Goal: Task Accomplishment & Management: Manage account settings

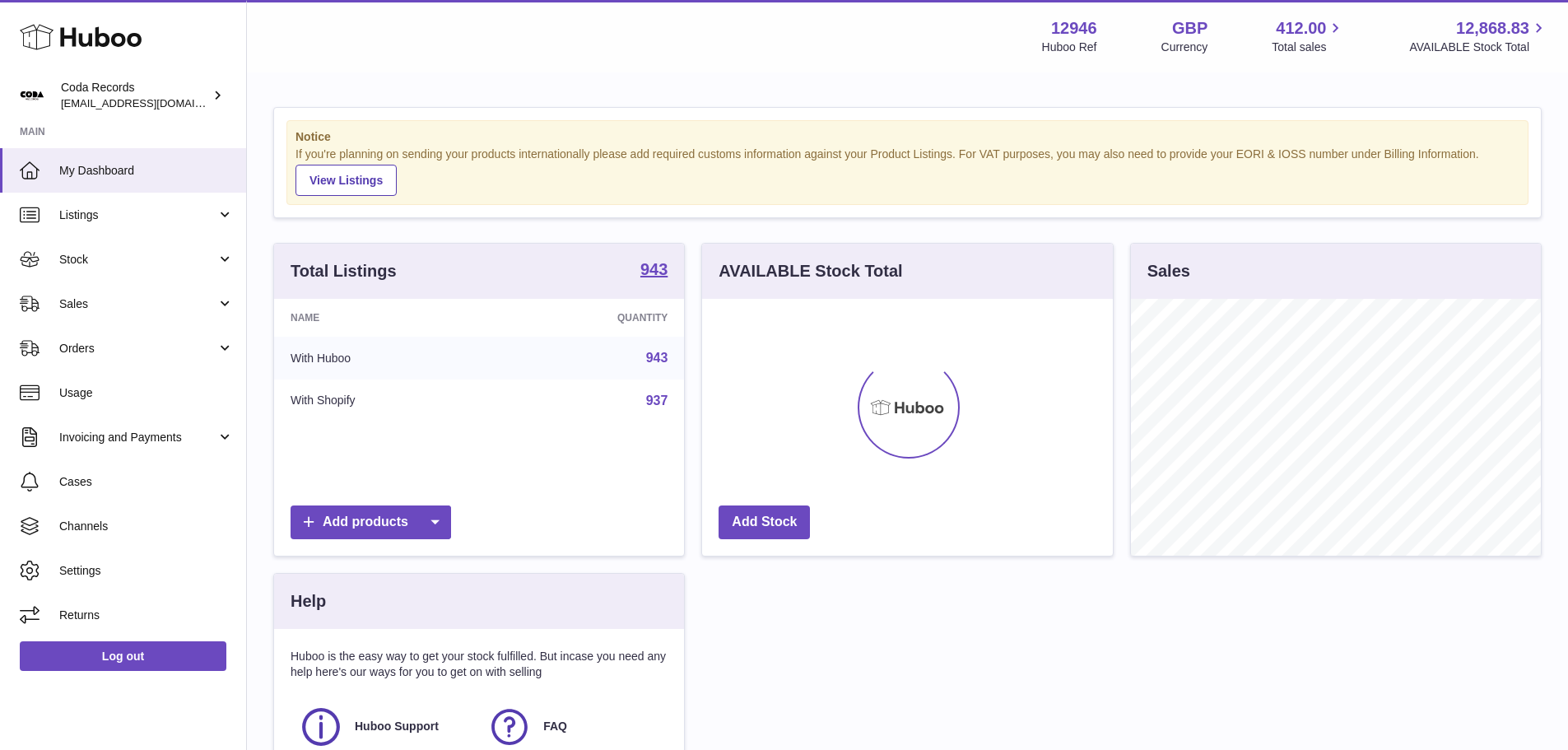
scroll to position [257, 410]
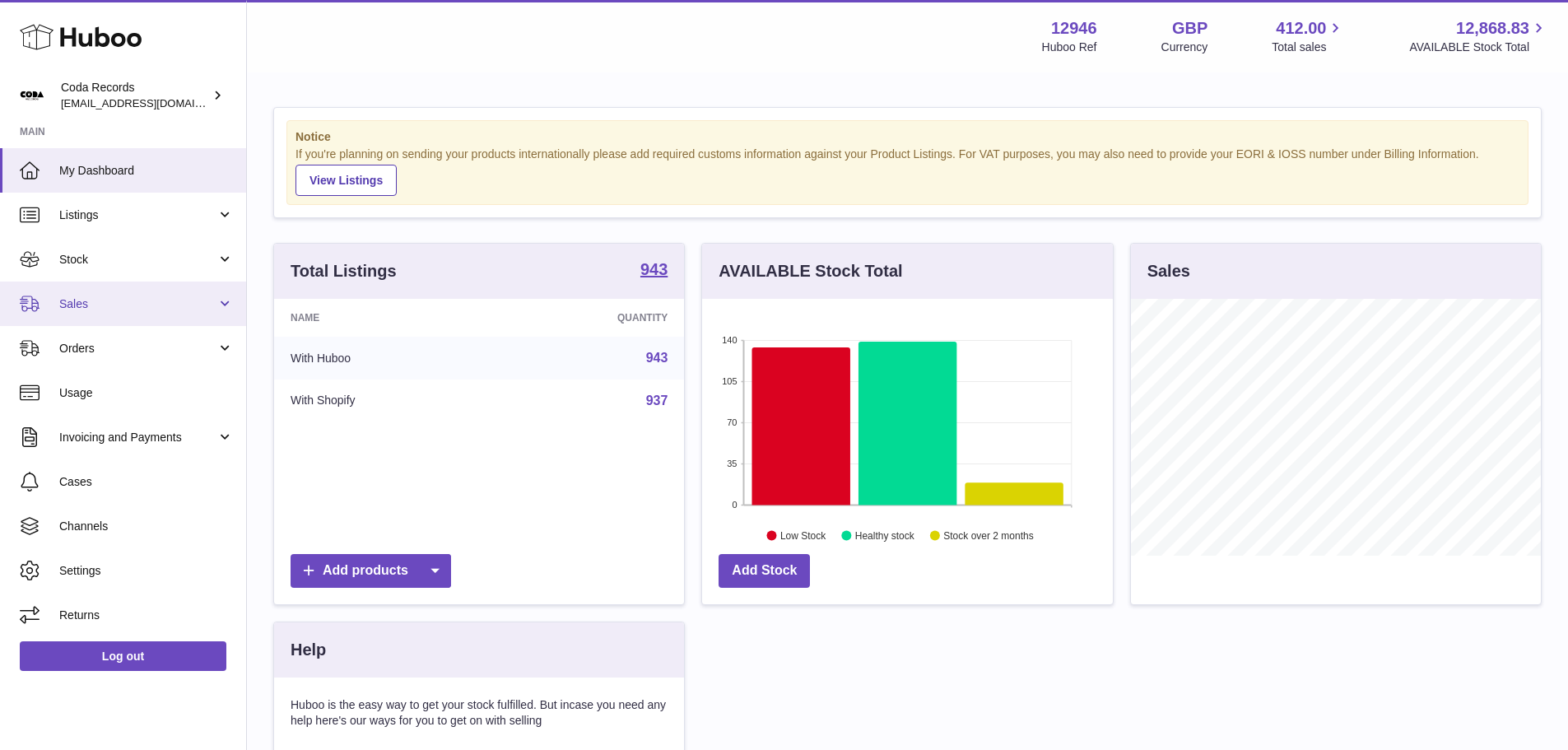
click at [105, 300] on span "Sales" at bounding box center [138, 304] width 157 height 15
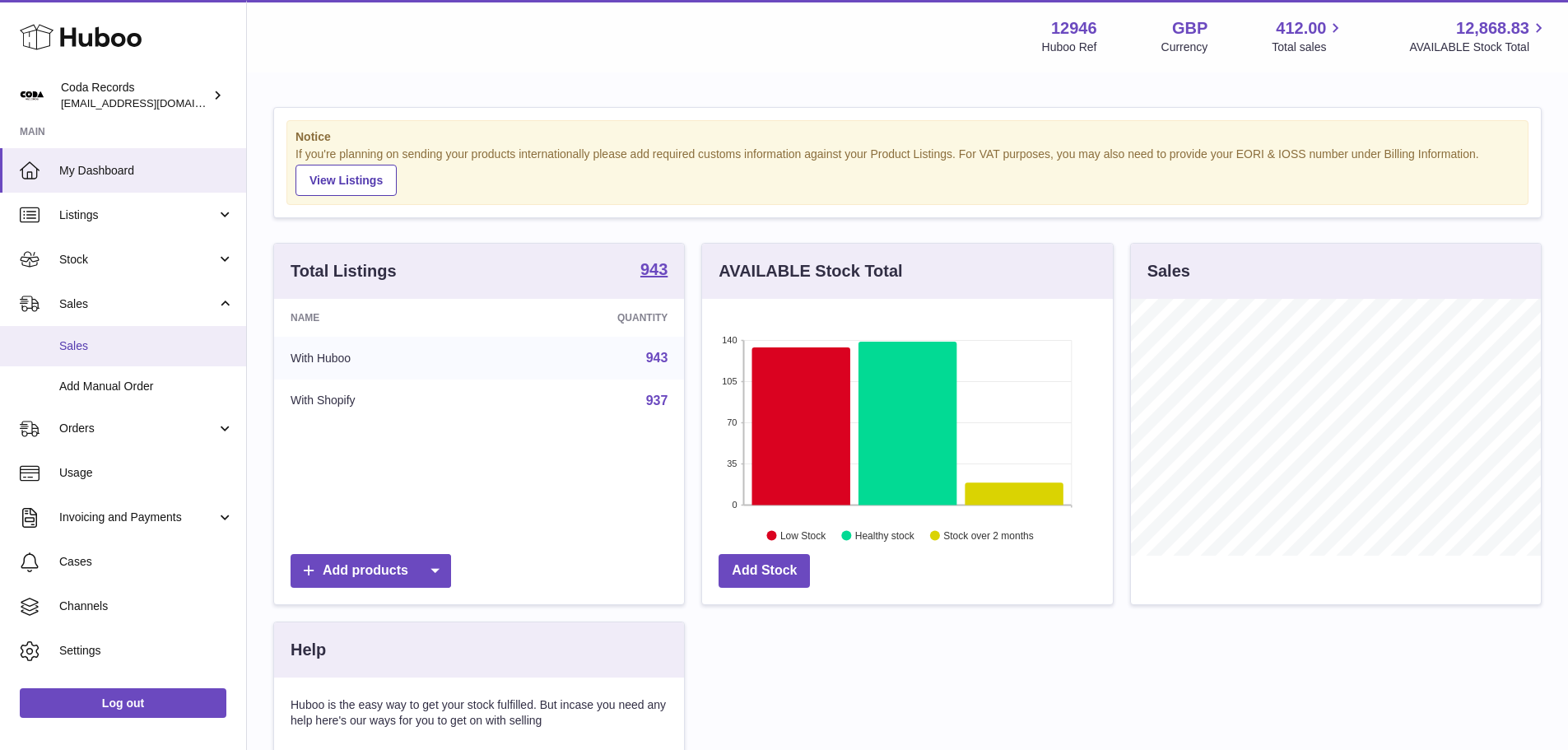
click at [95, 356] on link "Sales" at bounding box center [123, 346] width 246 height 41
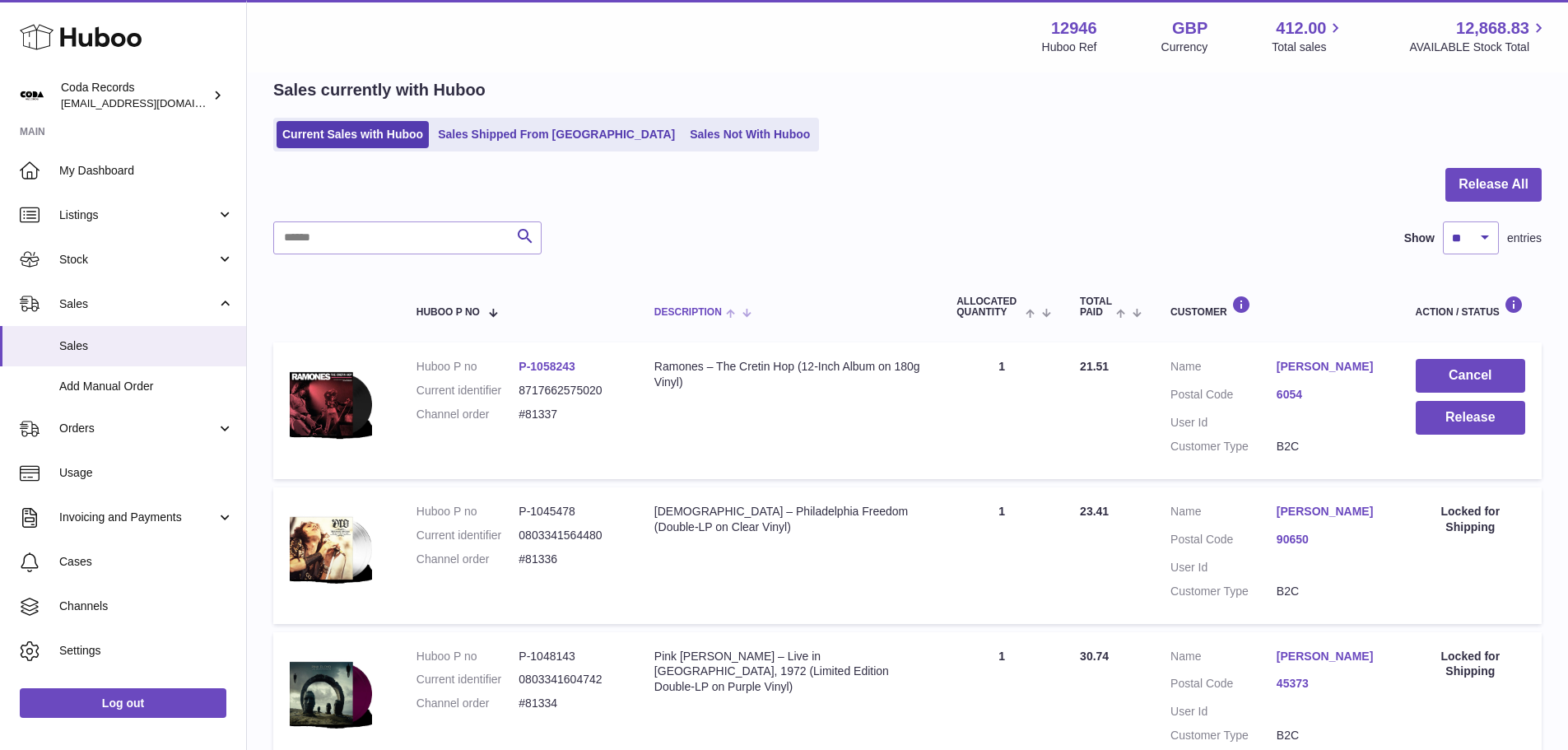
scroll to position [165, 0]
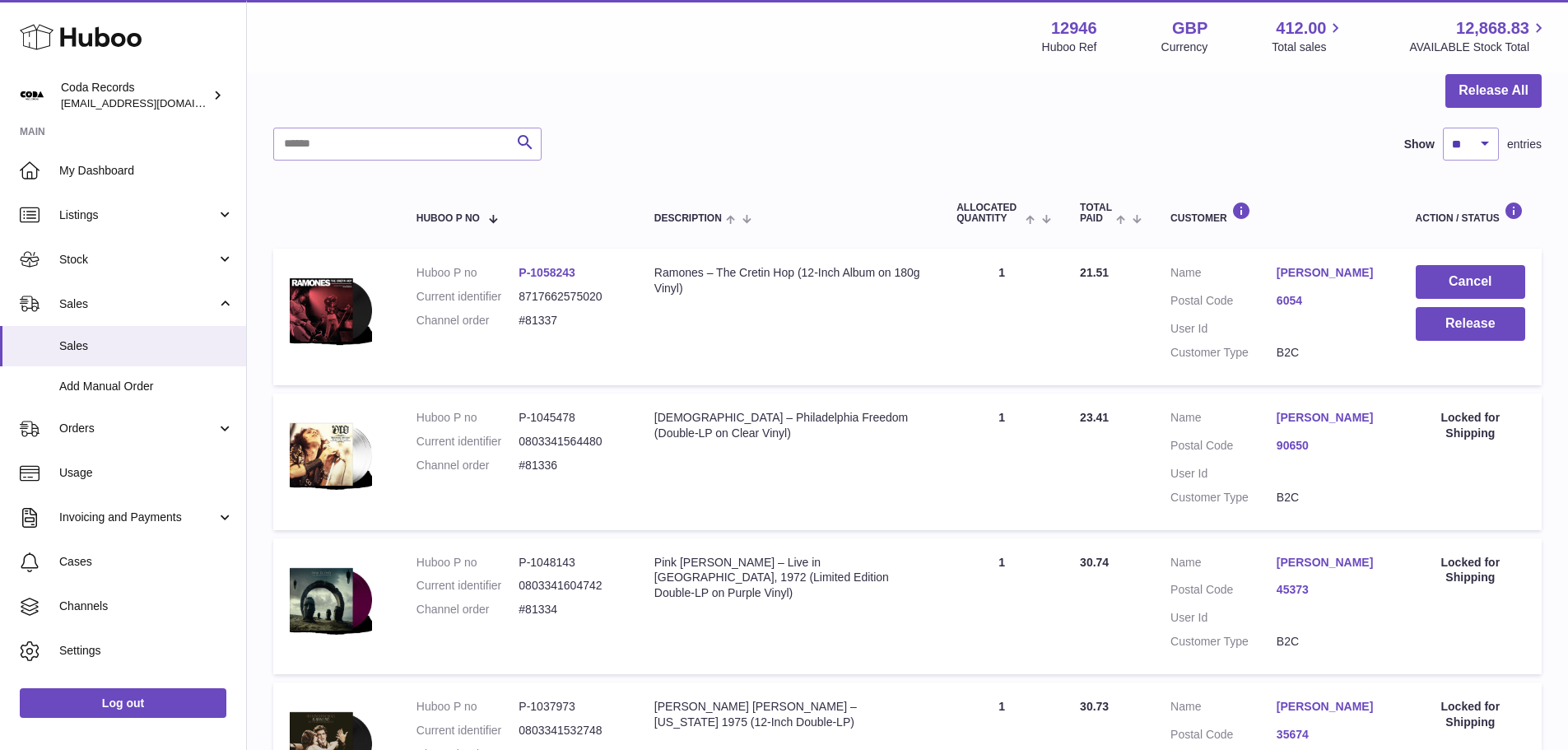
click at [1301, 261] on td "Customer Name Clayton Baskerville Postal Code 6054 User Id Customer Type B2C" at bounding box center [1277, 317] width 245 height 136
click at [1303, 265] on link "Clayton Baskerville" at bounding box center [1329, 273] width 106 height 15
click at [1239, 216] on div at bounding box center [784, 375] width 1568 height 750
click at [1469, 321] on button "Release" at bounding box center [1470, 324] width 109 height 34
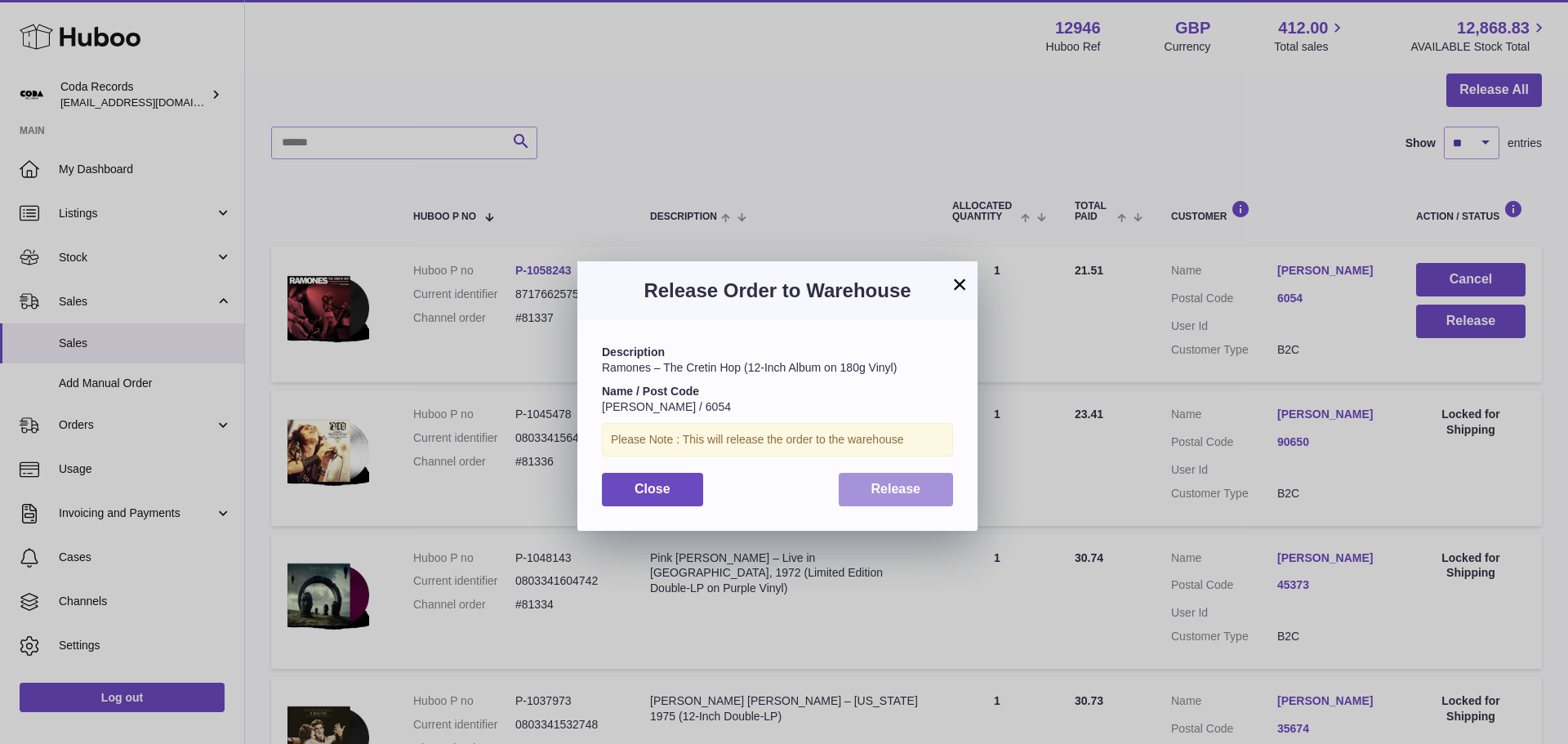
click at [943, 489] on button "Release" at bounding box center [896, 490] width 115 height 34
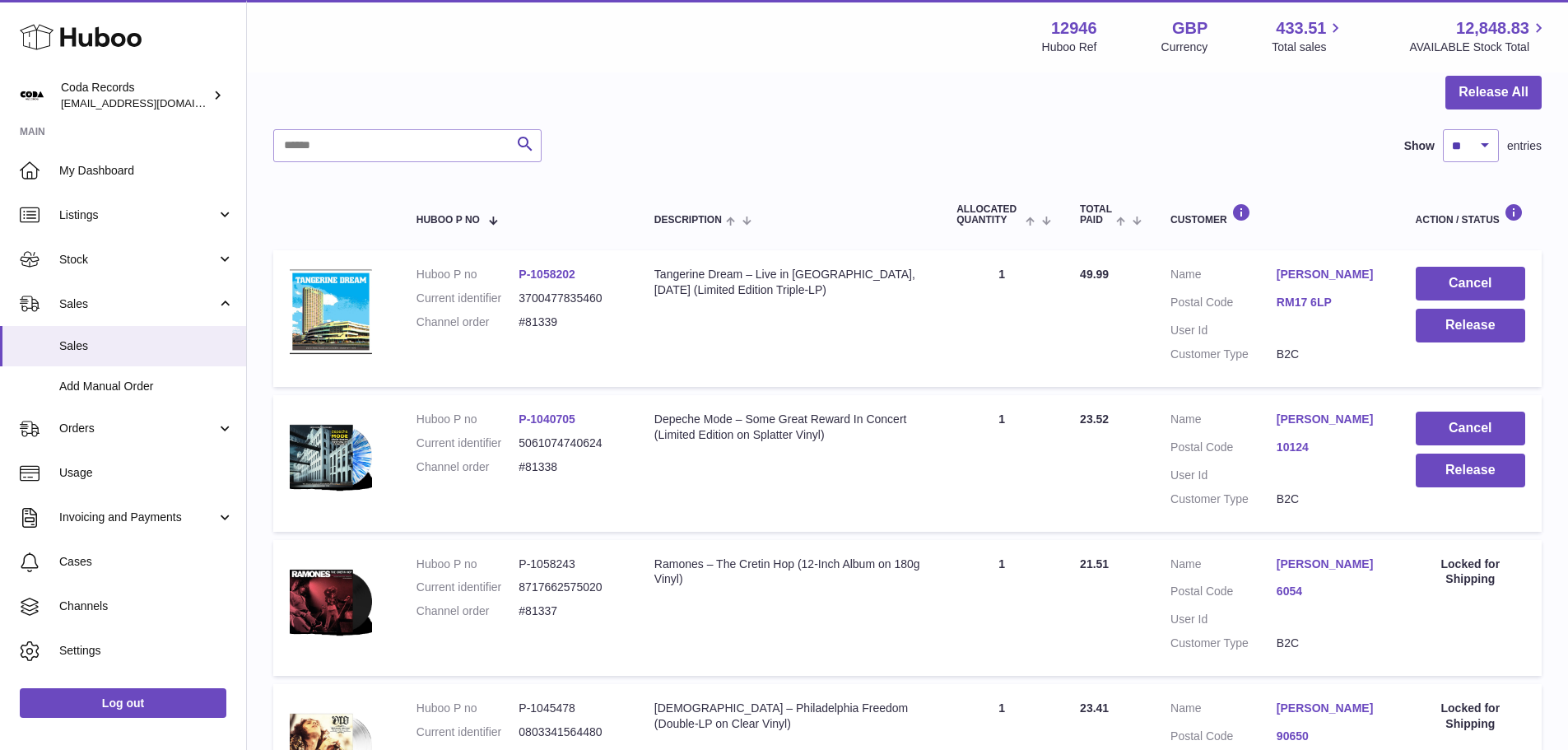
scroll to position [165, 0]
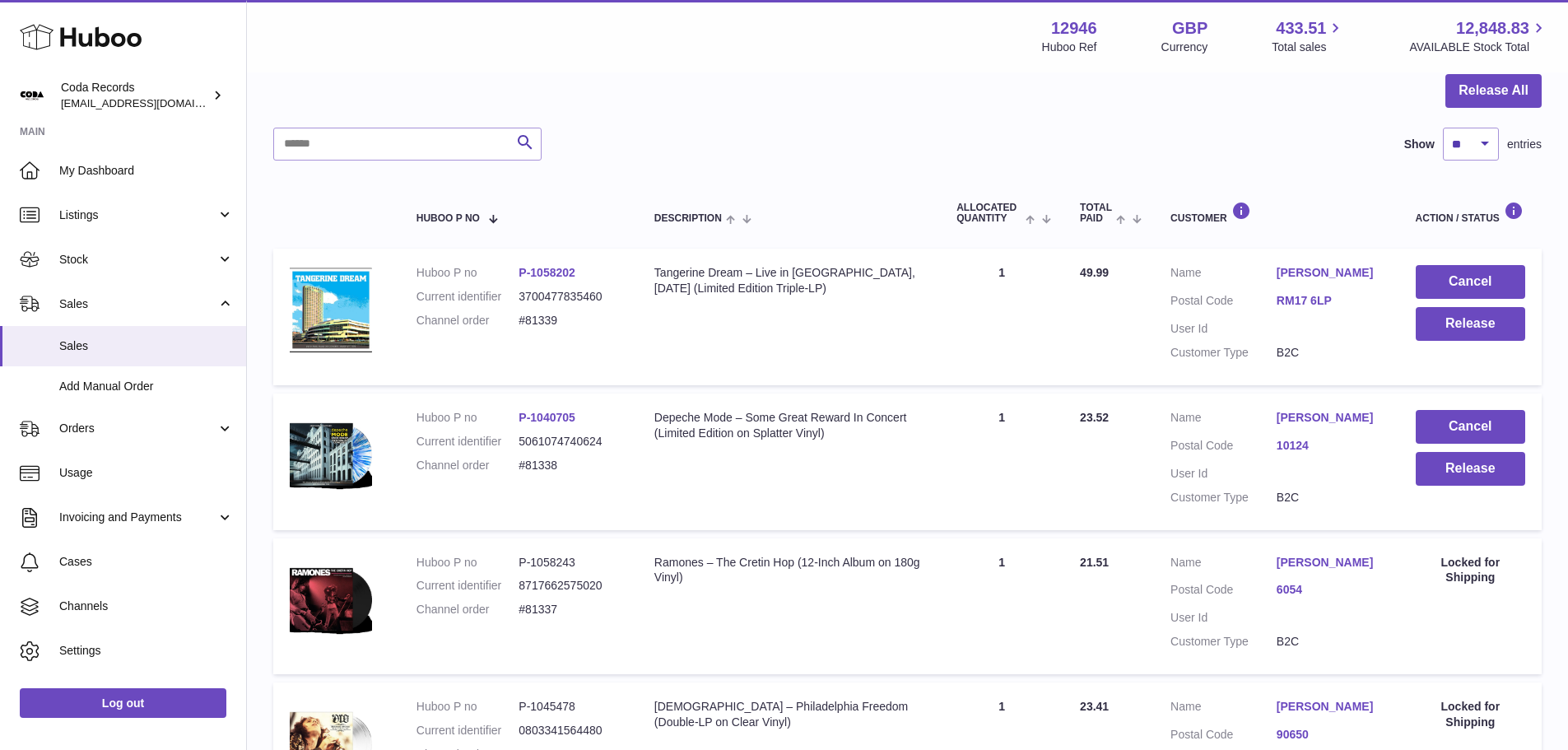
click at [1318, 266] on link "[PERSON_NAME]" at bounding box center [1329, 273] width 106 height 15
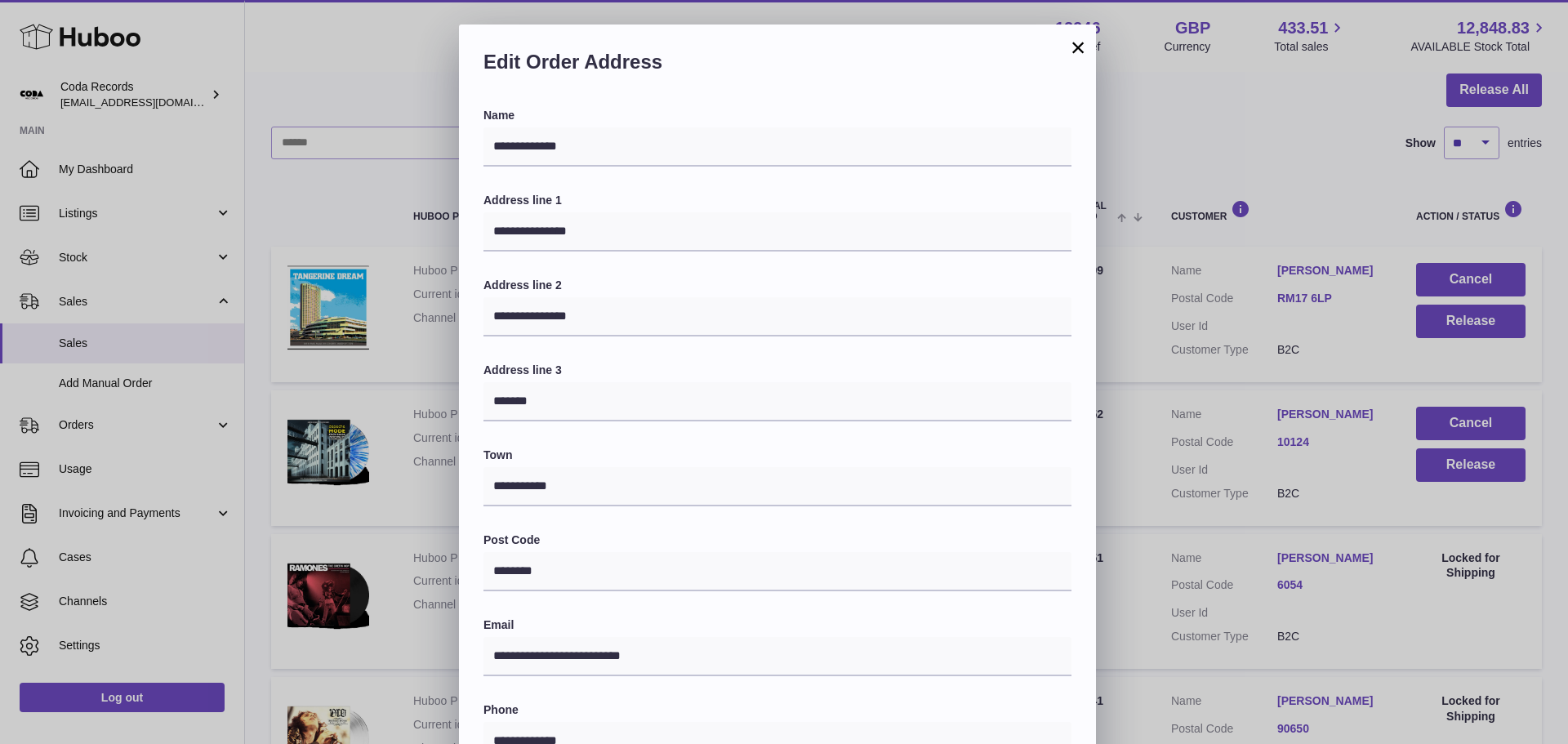
click at [1165, 331] on div "**********" at bounding box center [784, 514] width 1568 height 980
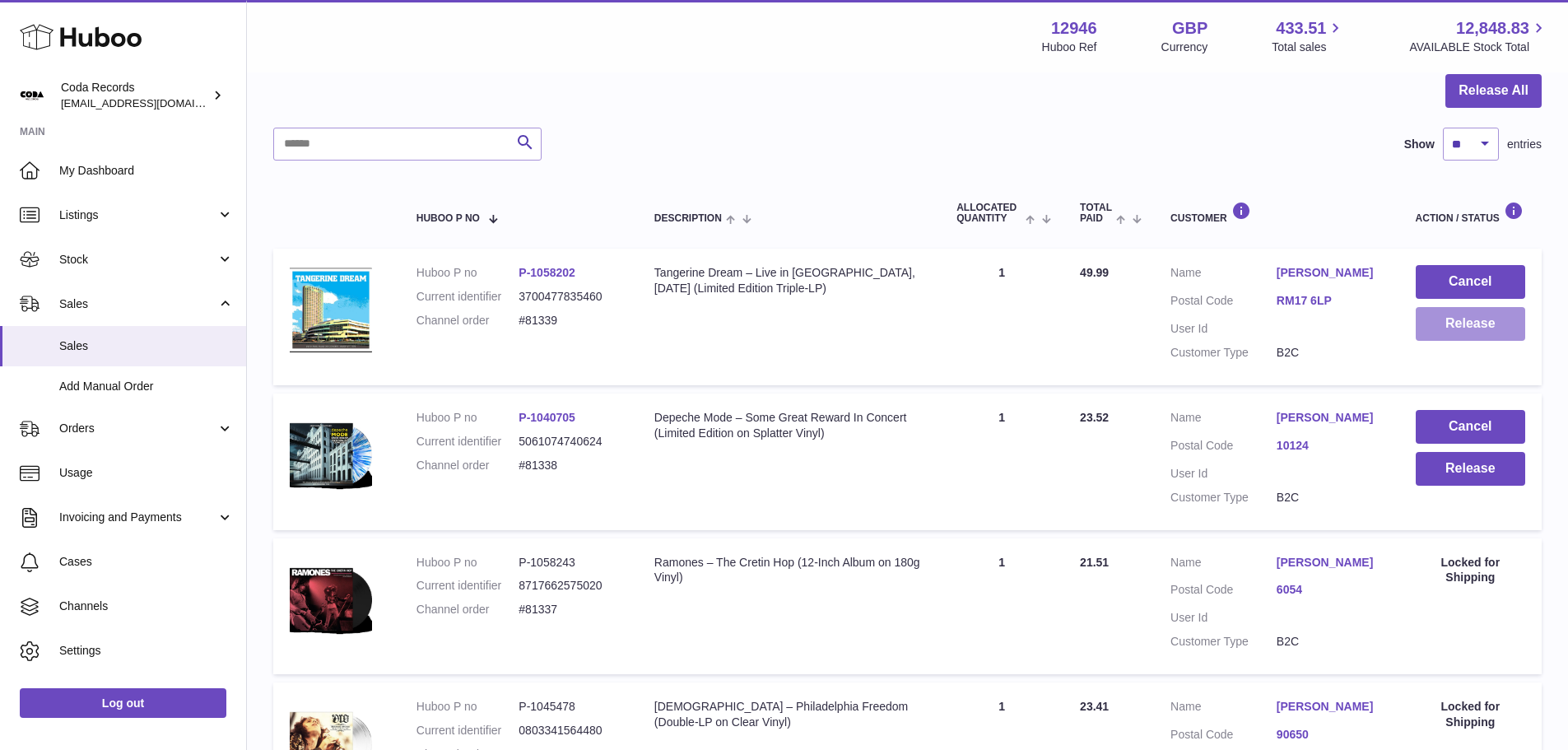
click at [1471, 337] on button "Release" at bounding box center [1470, 324] width 109 height 34
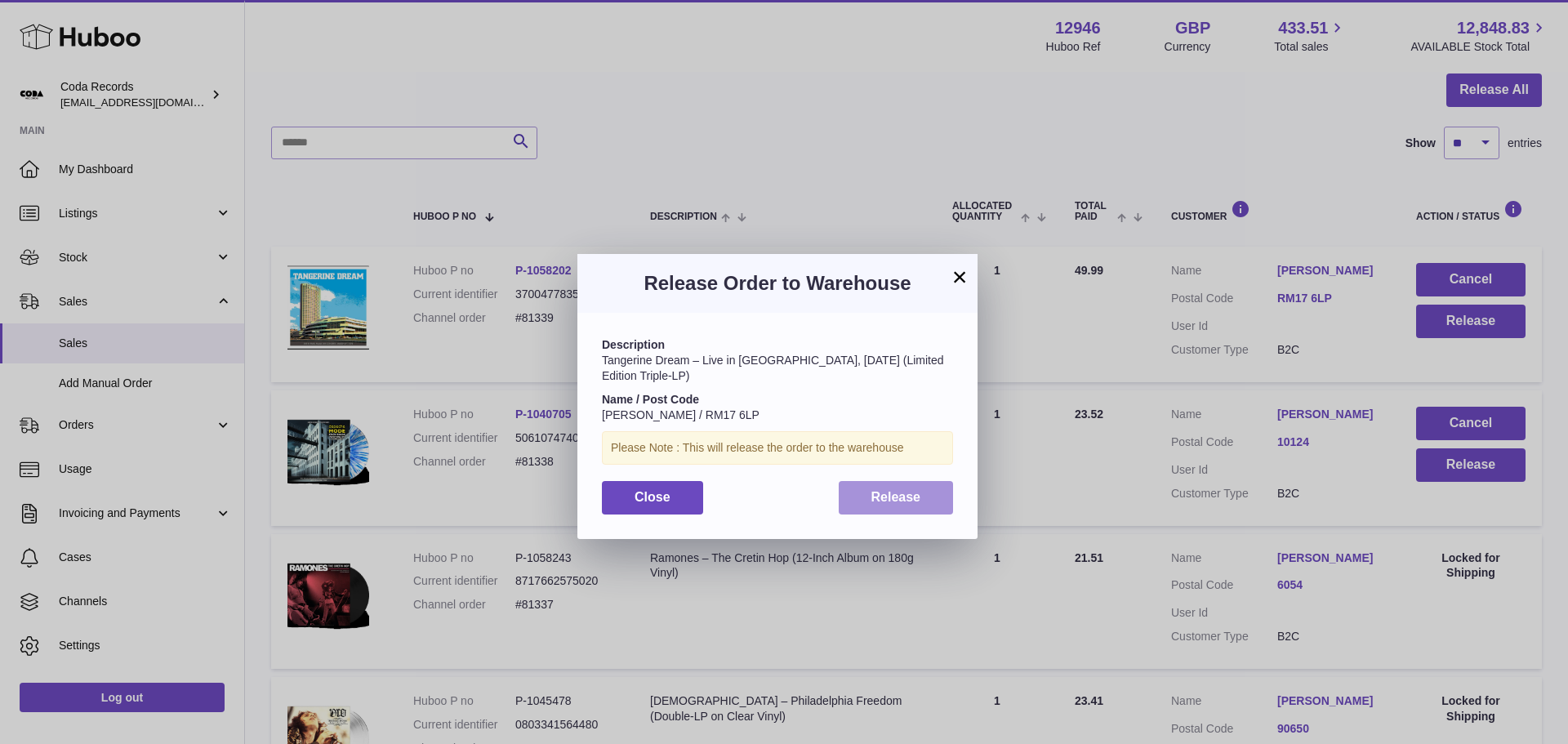
click at [881, 500] on span "Release" at bounding box center [896, 497] width 50 height 14
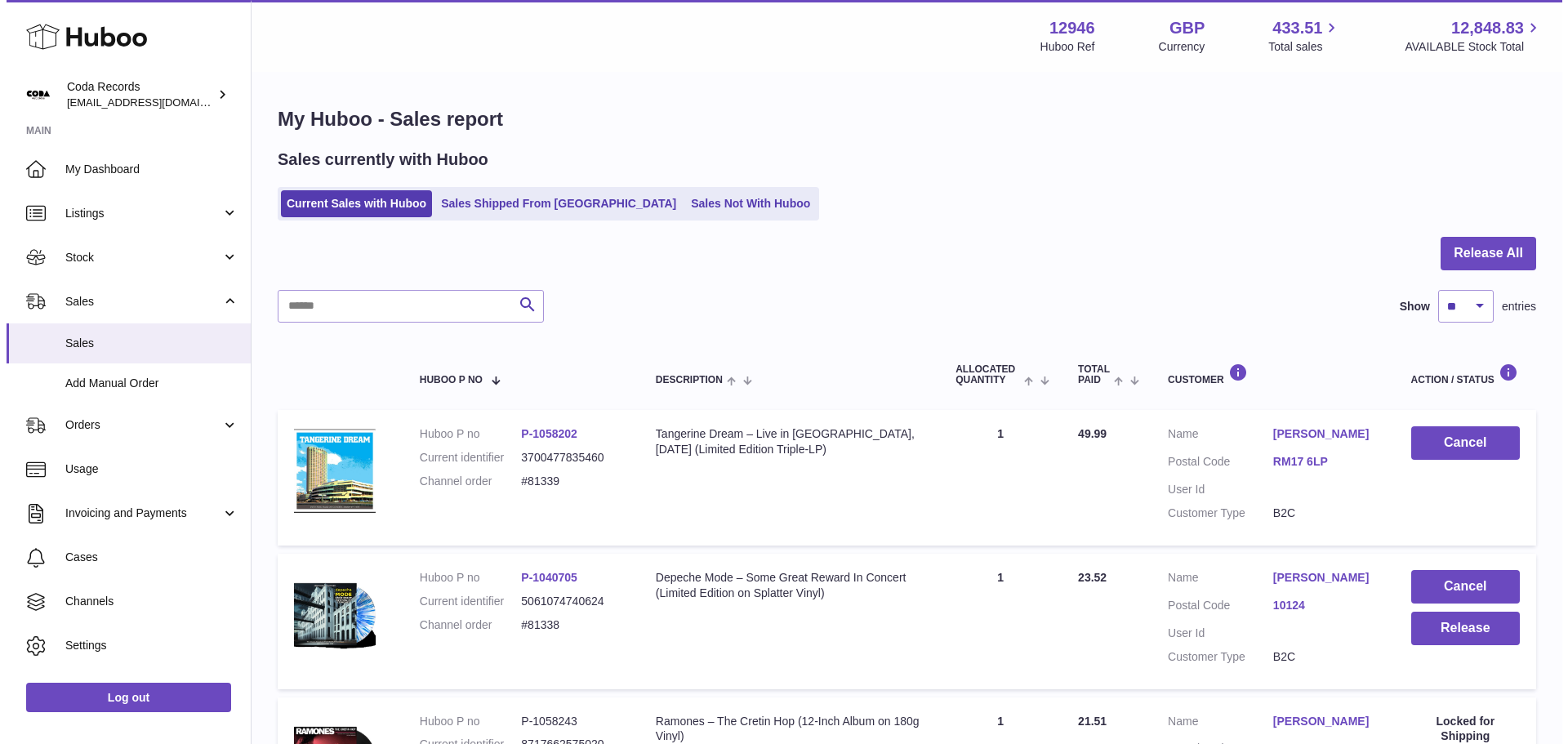
scroll to position [81, 0]
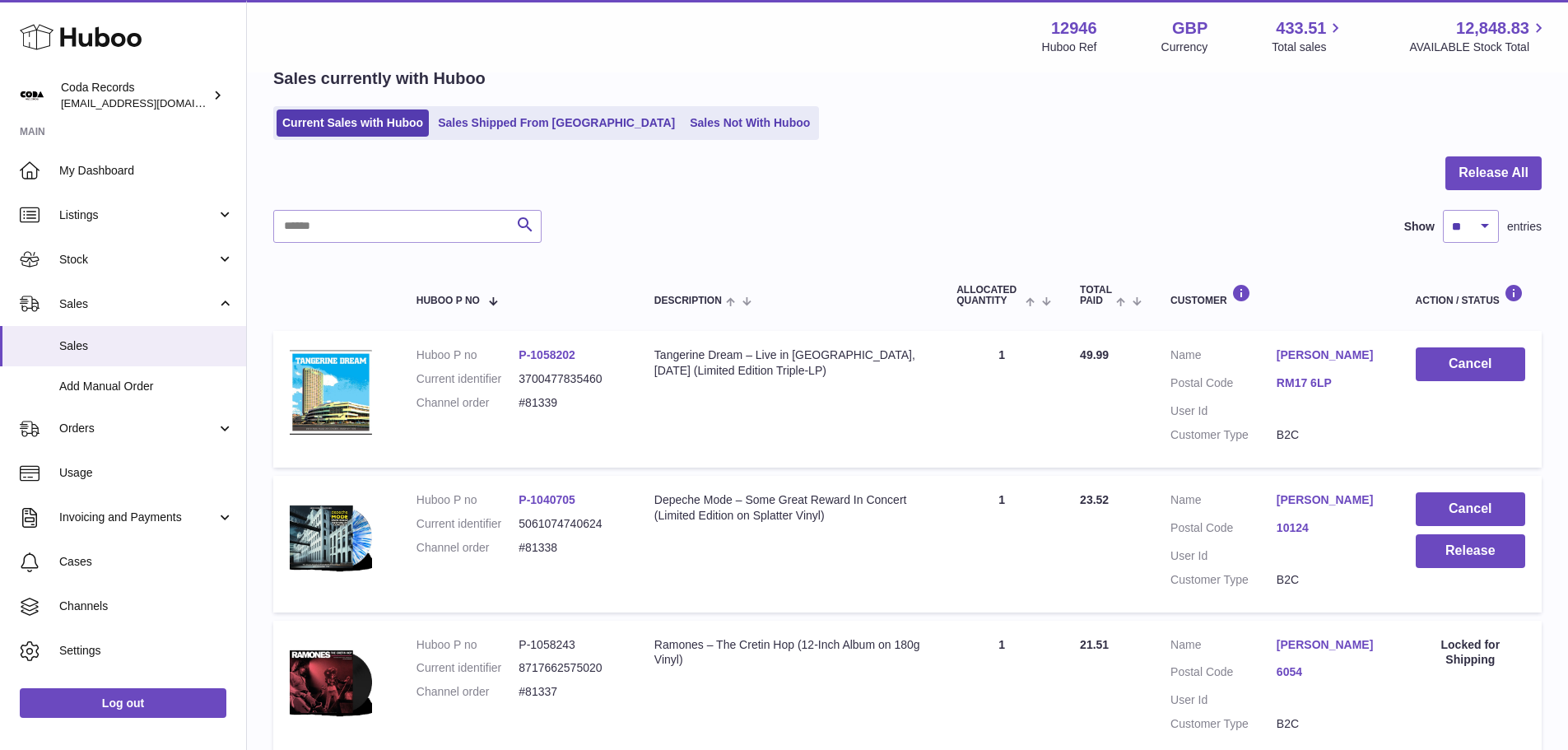
click at [1320, 496] on link "[PERSON_NAME]" at bounding box center [1329, 500] width 106 height 15
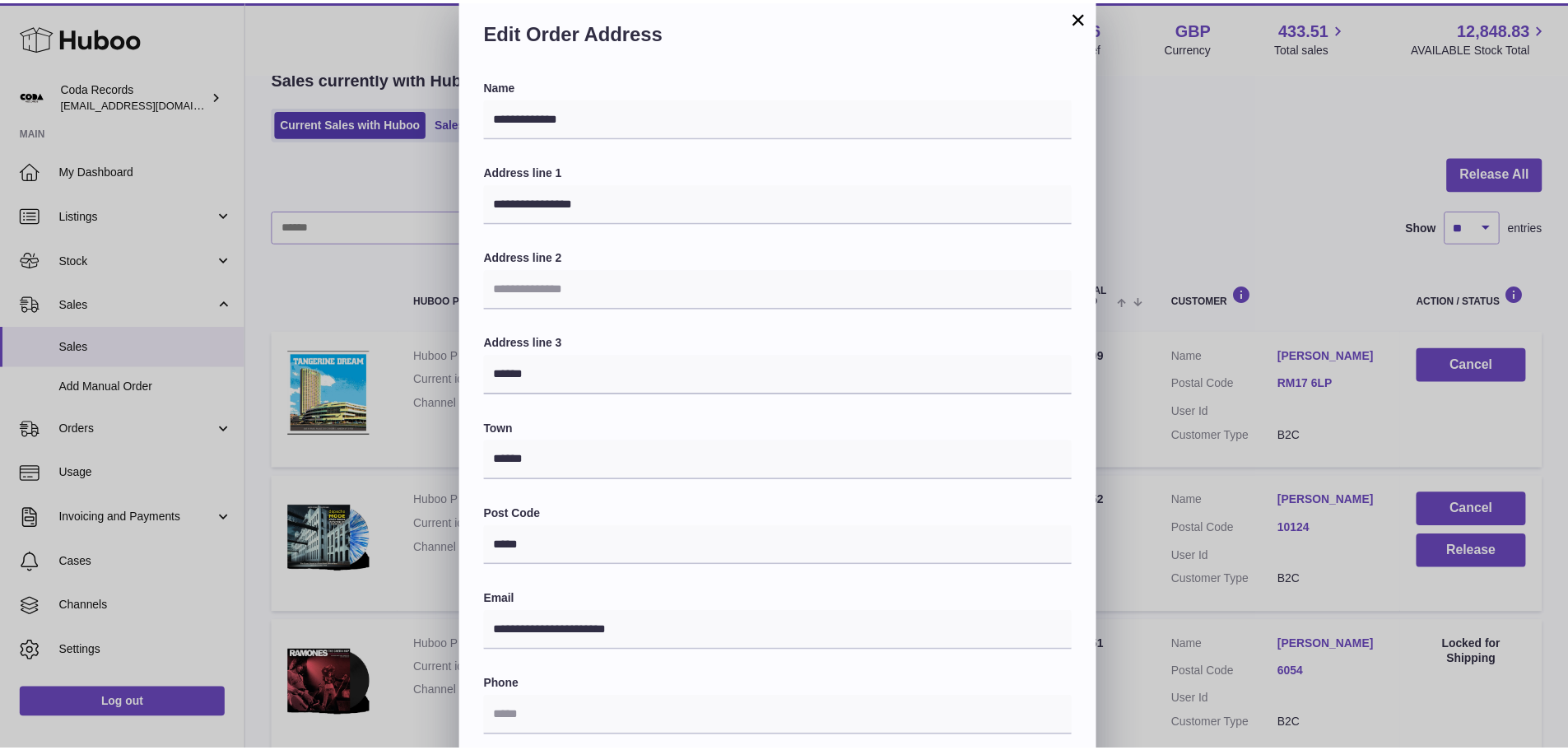
scroll to position [0, 0]
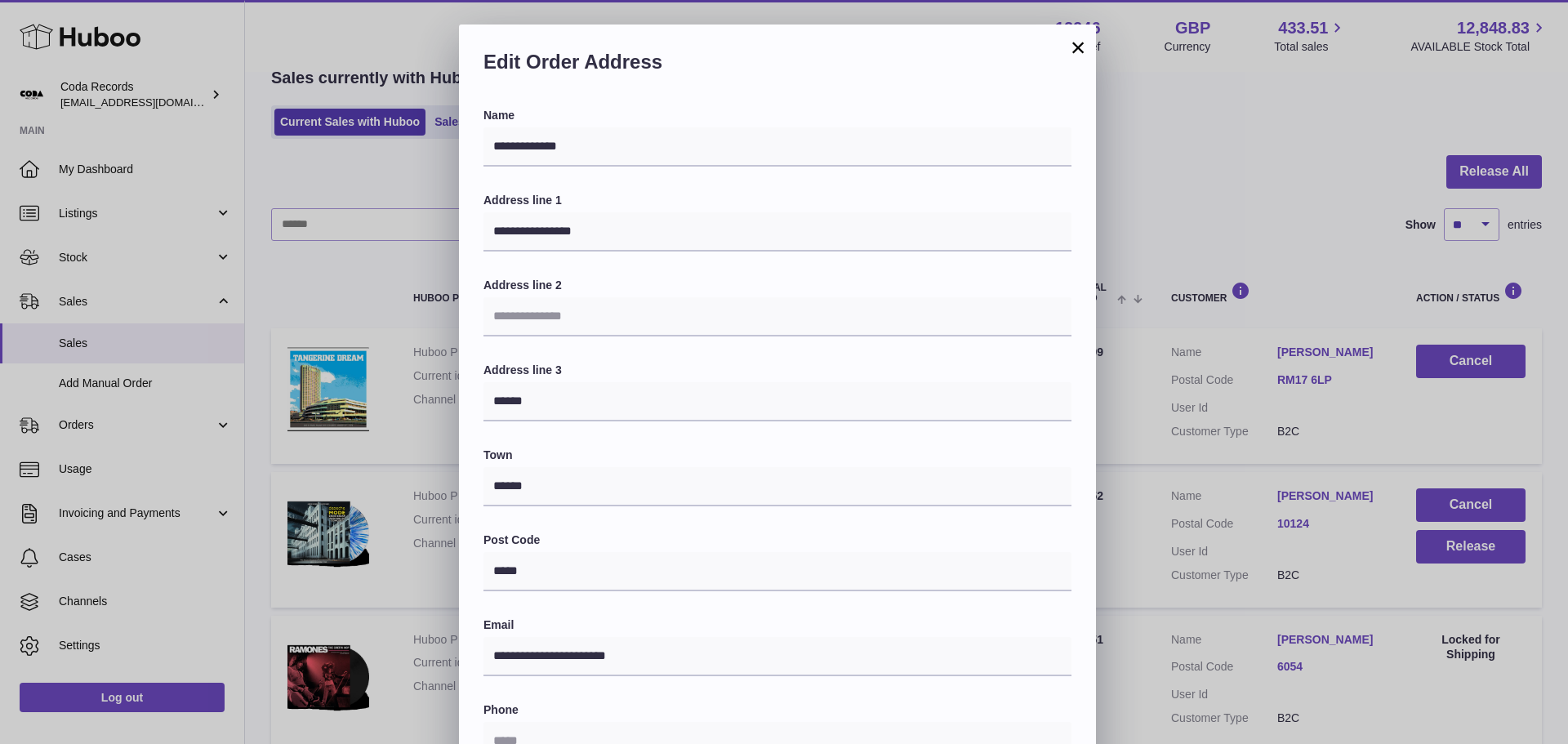
click at [1082, 55] on button "×" at bounding box center [1077, 47] width 19 height 19
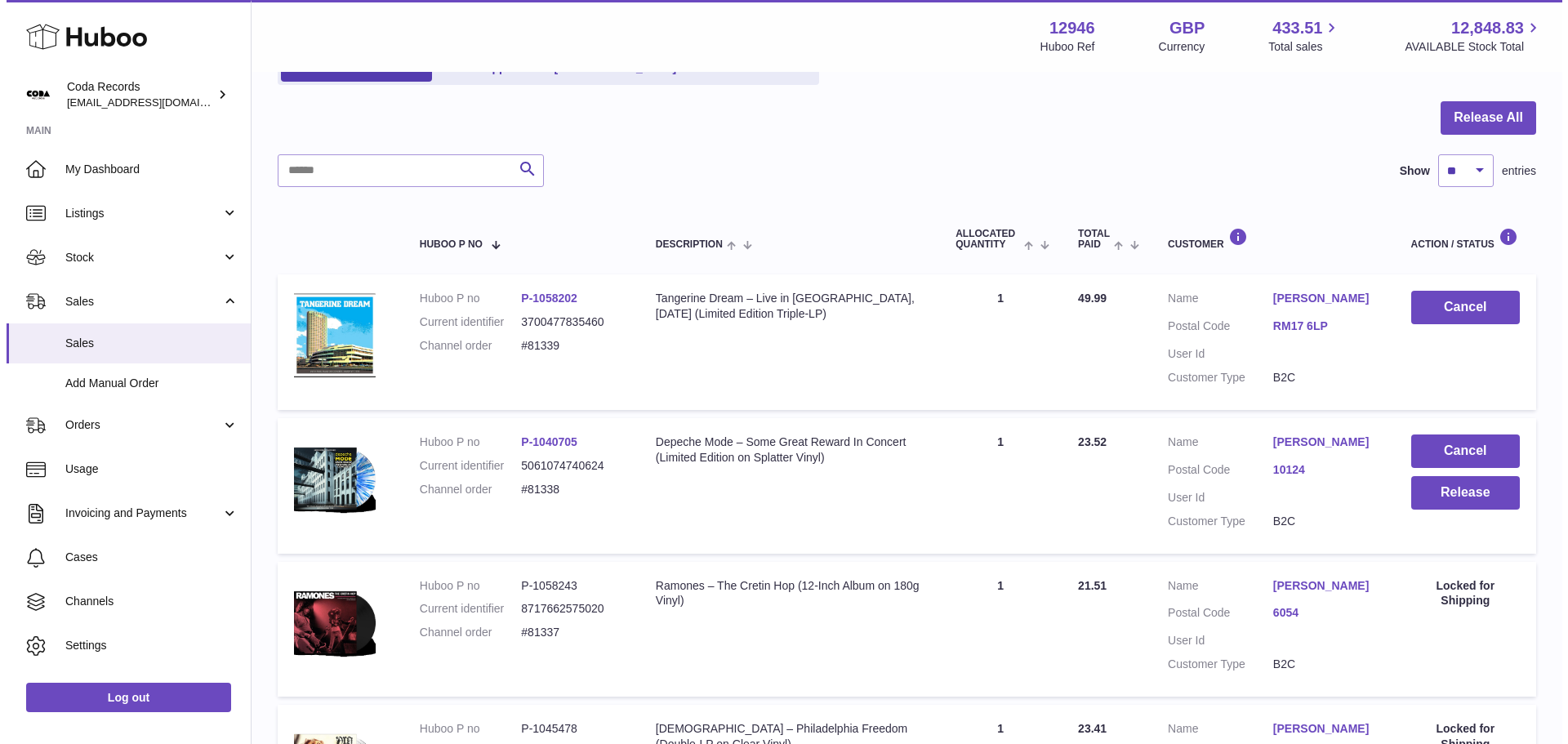
scroll to position [164, 0]
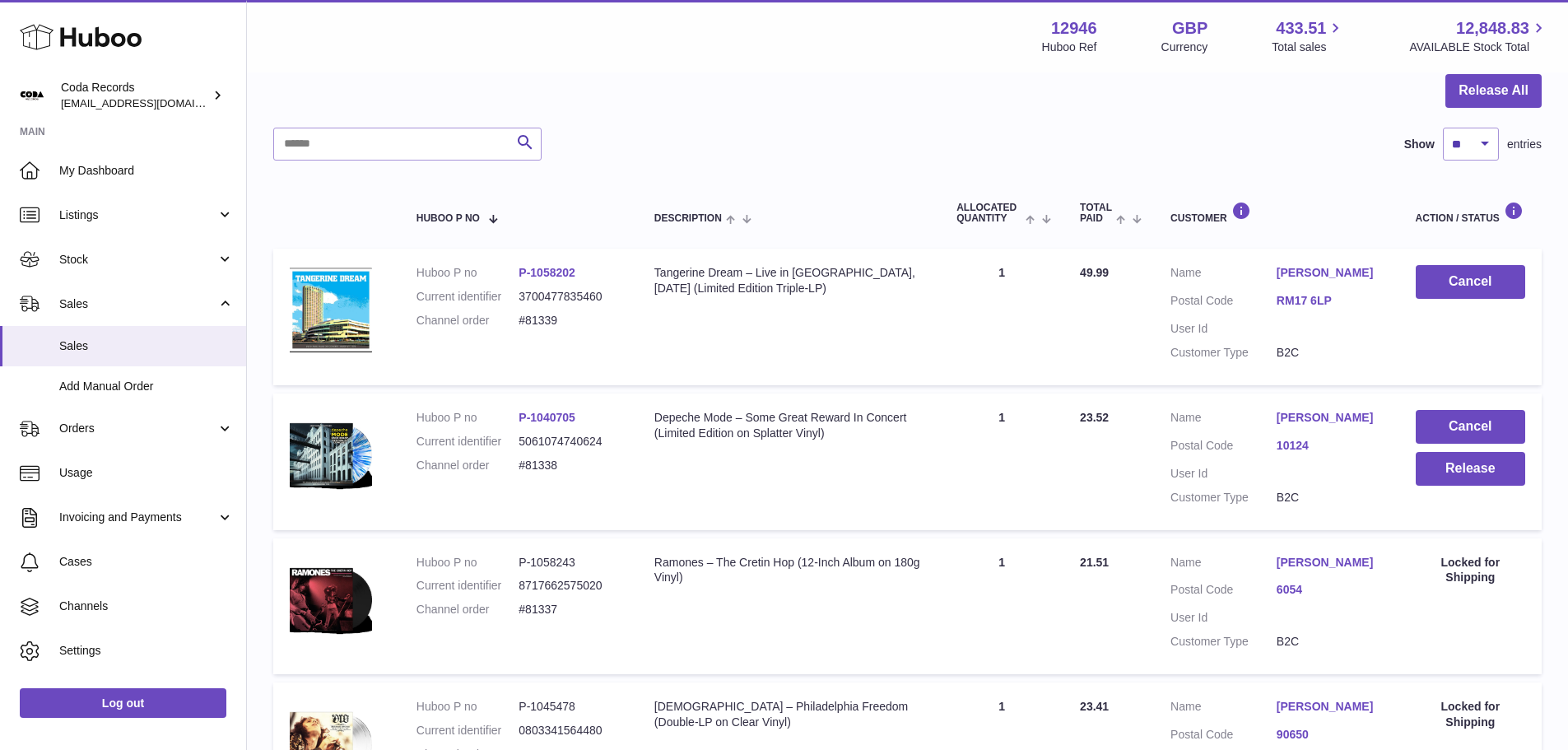
click at [1307, 418] on link "[PERSON_NAME]" at bounding box center [1329, 417] width 106 height 15
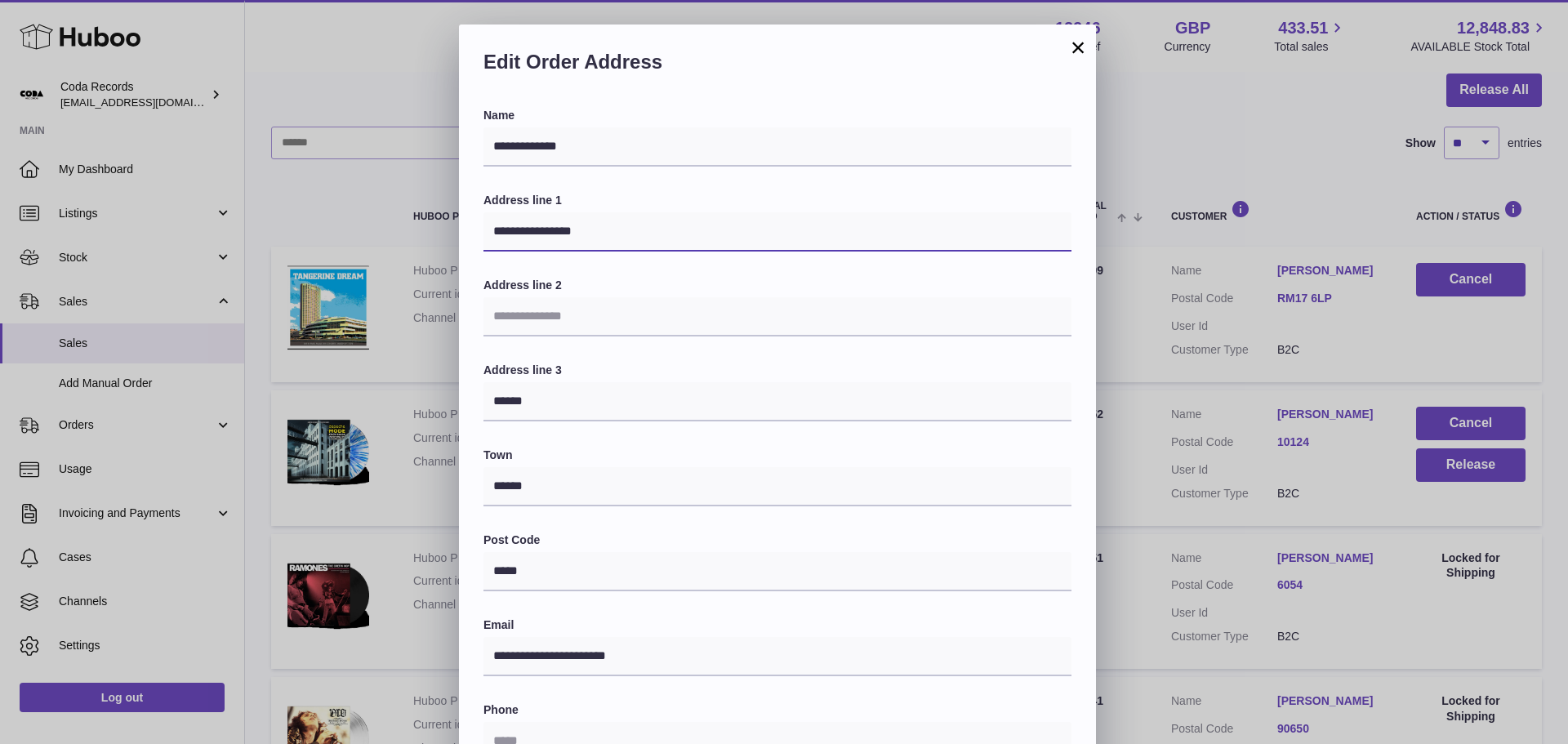
click at [637, 227] on input "**********" at bounding box center [777, 232] width 588 height 39
type input "**********"
click at [704, 277] on div "**********" at bounding box center [777, 519] width 588 height 823
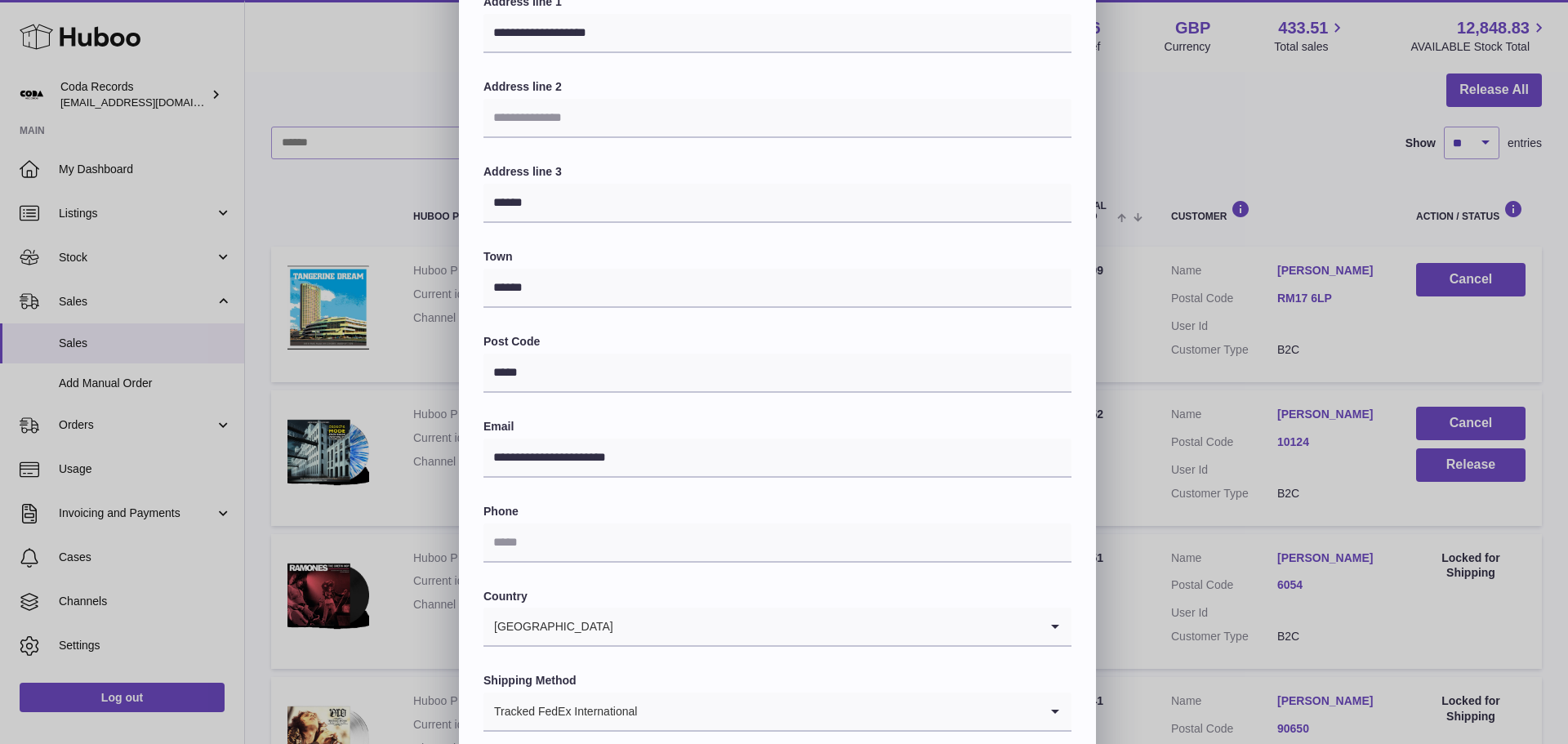
scroll to position [286, 0]
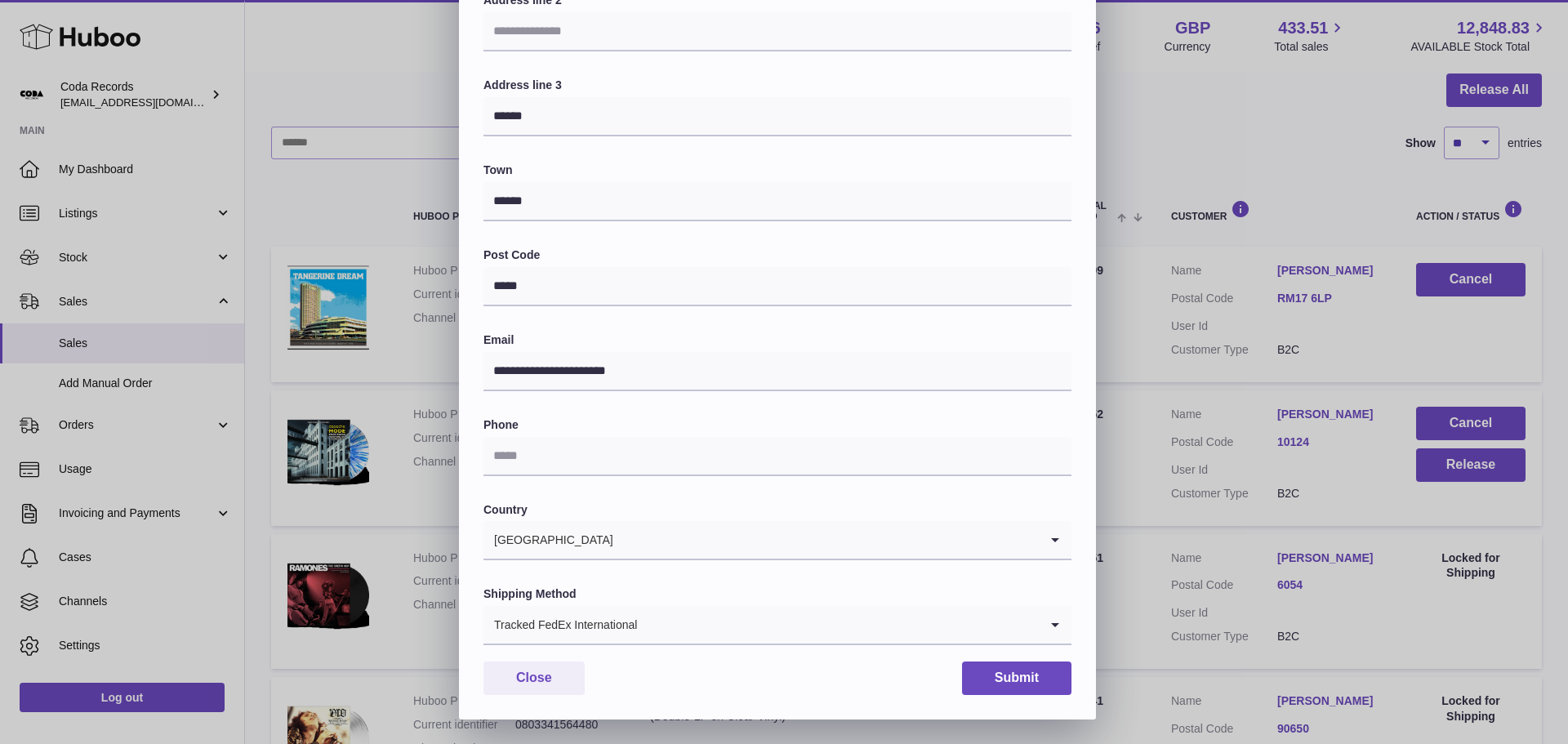
click at [1051, 637] on icon "Search for option" at bounding box center [1054, 625] width 33 height 38
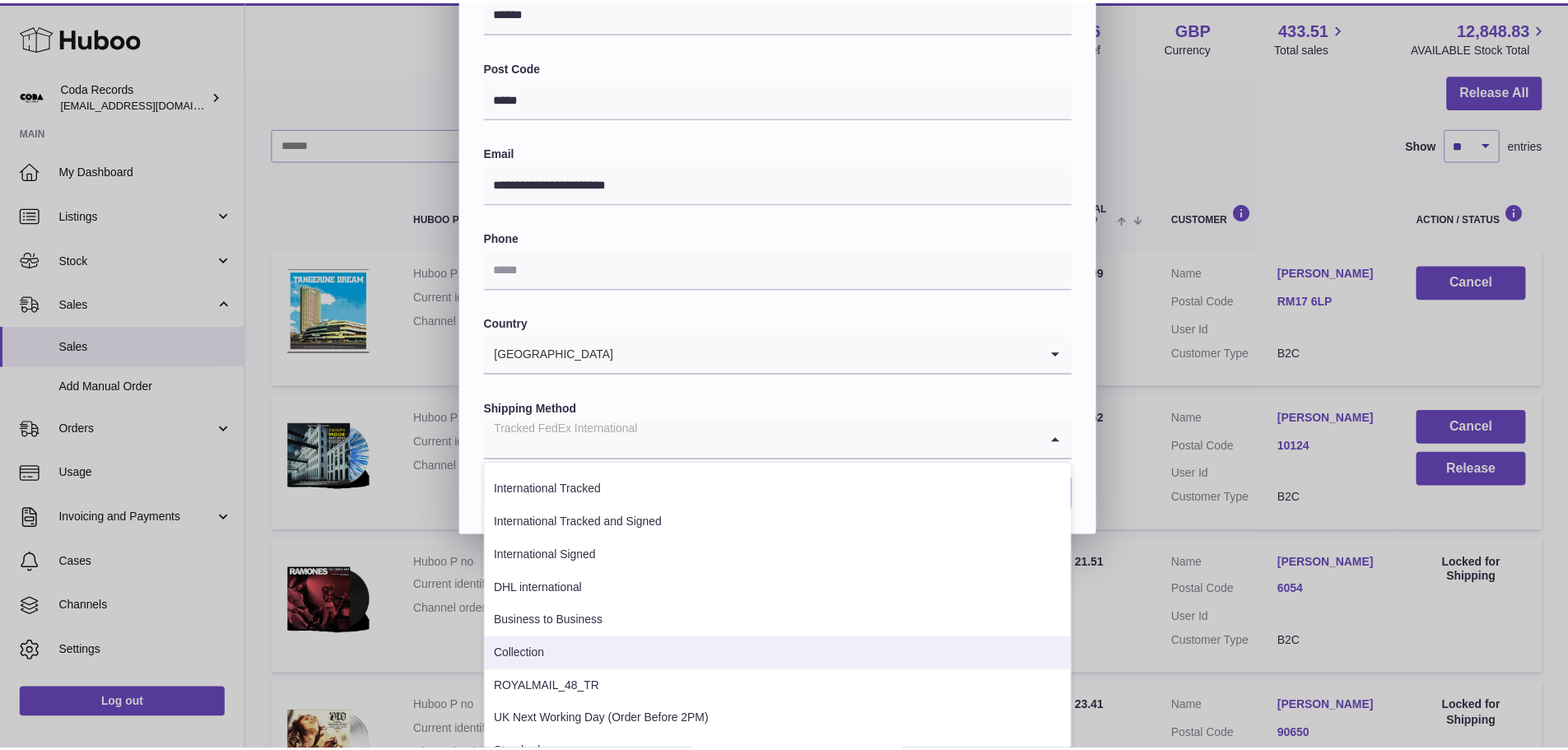
scroll to position [51, 0]
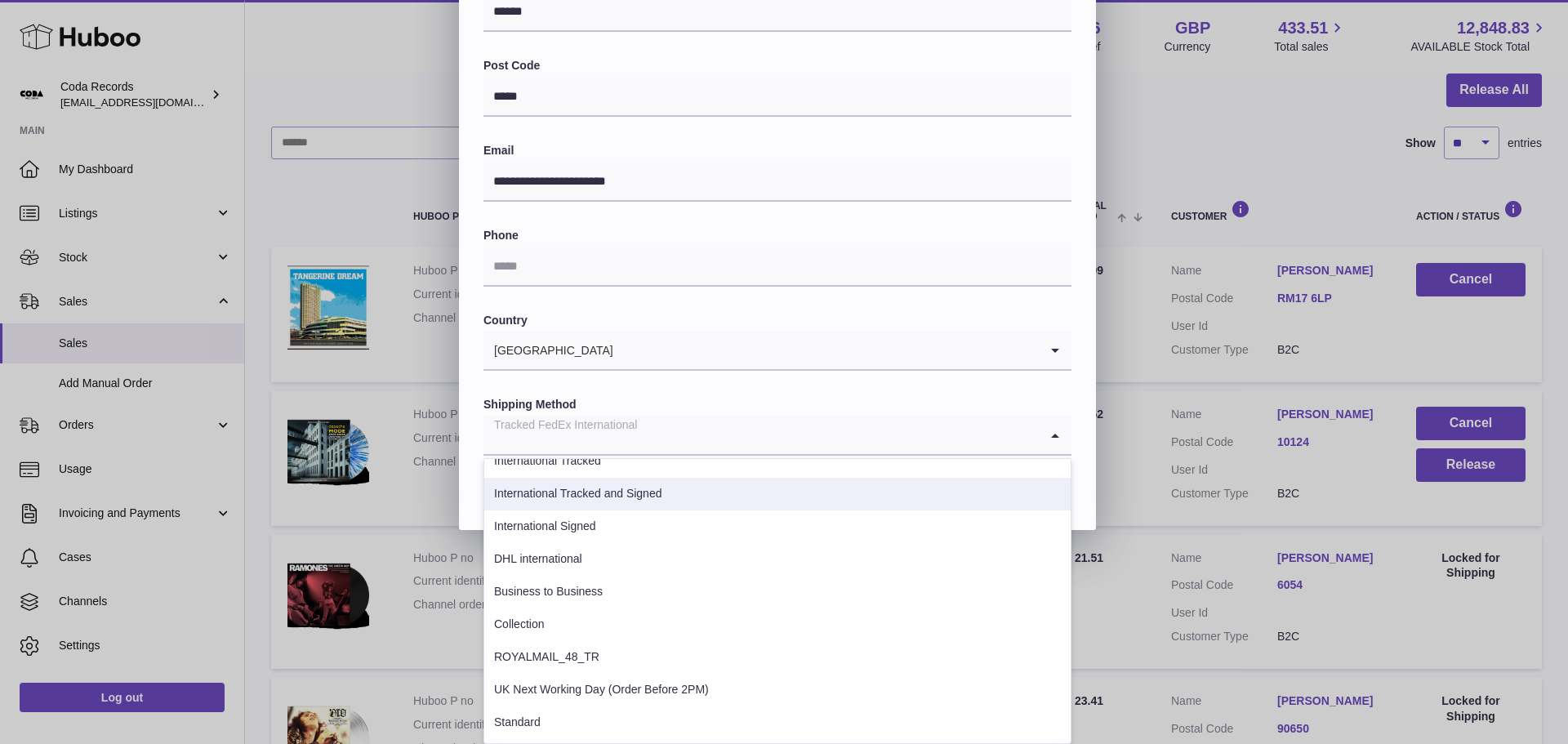
click at [1266, 259] on div "**********" at bounding box center [784, 39] width 1568 height 980
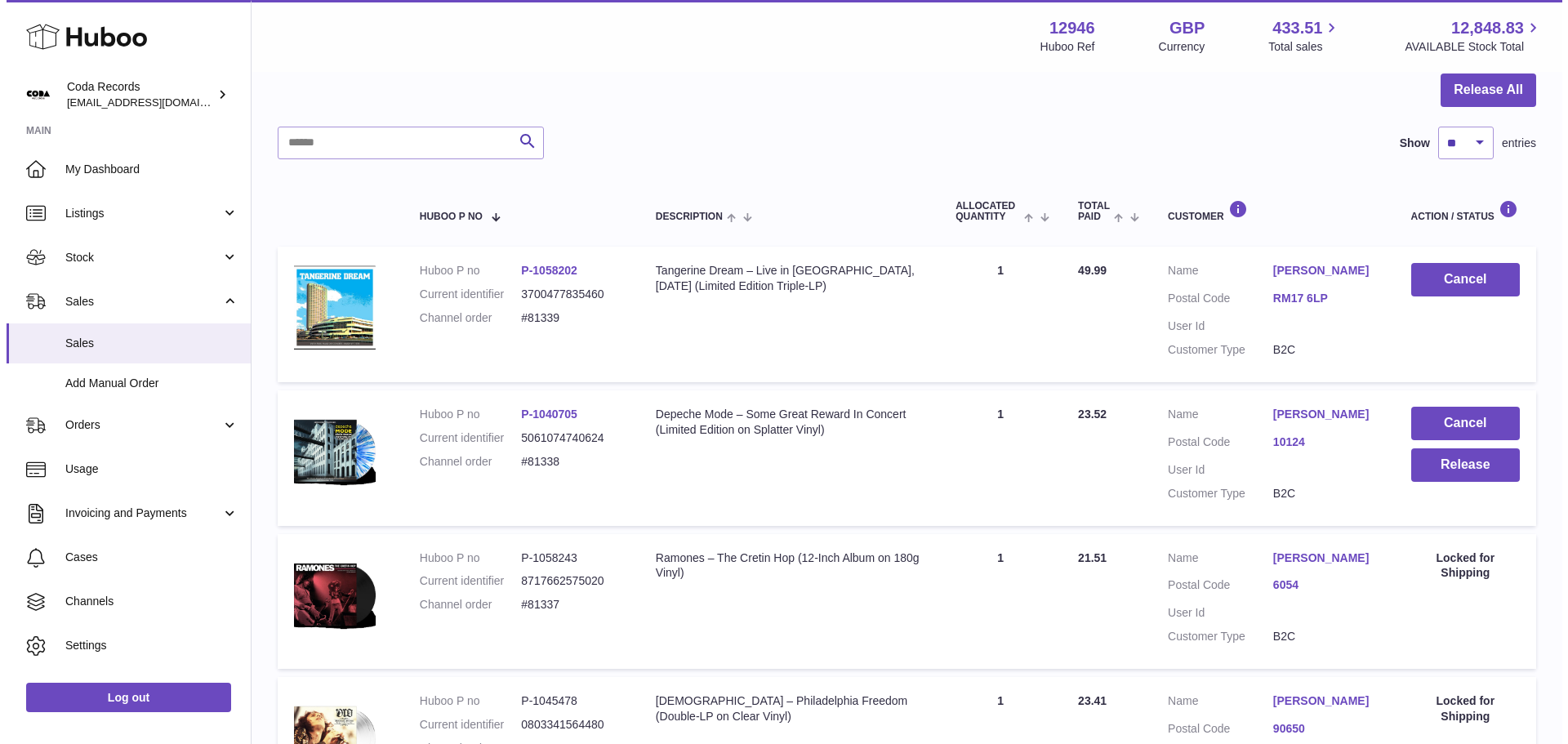
scroll to position [0, 0]
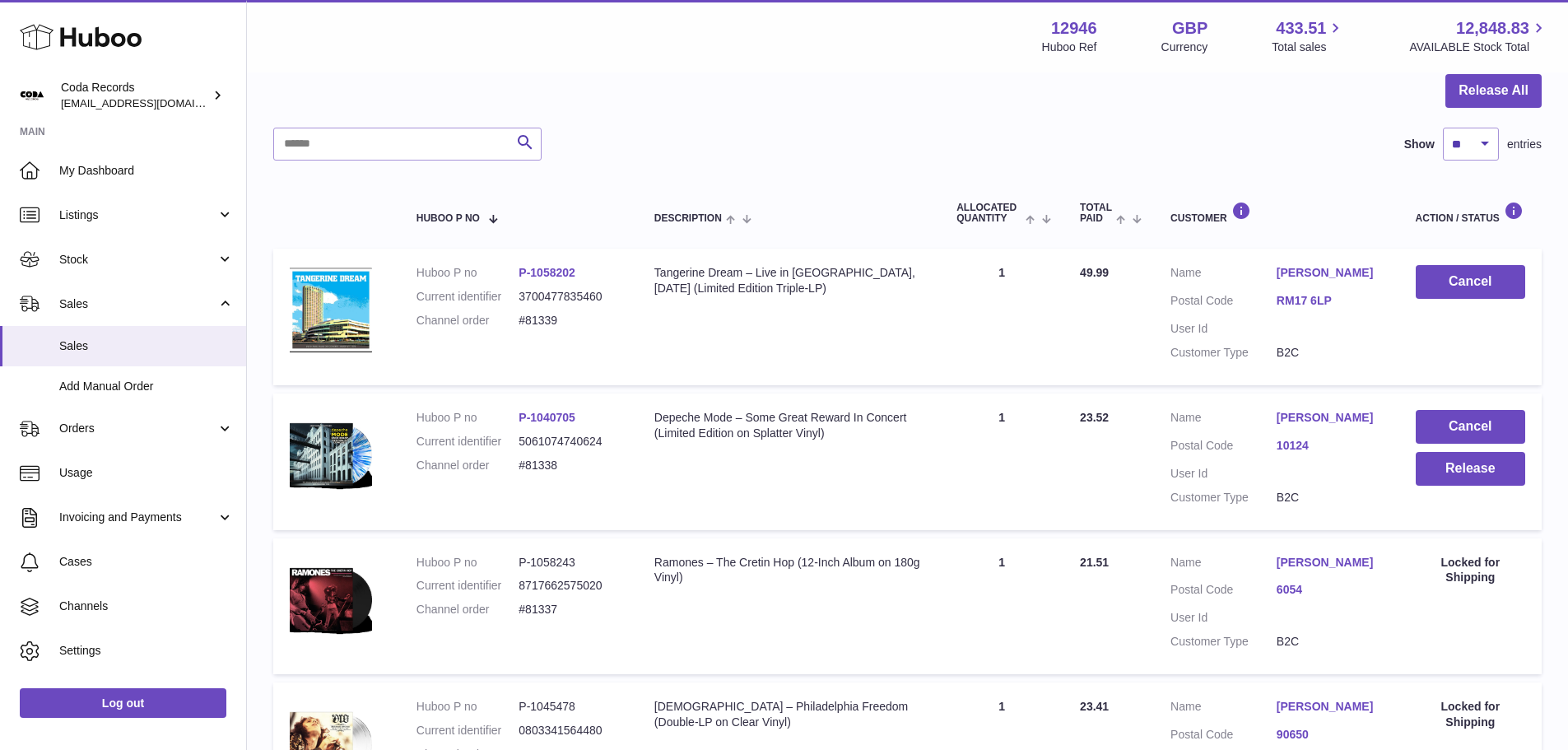
click at [1316, 411] on link "[PERSON_NAME]" at bounding box center [1329, 417] width 106 height 15
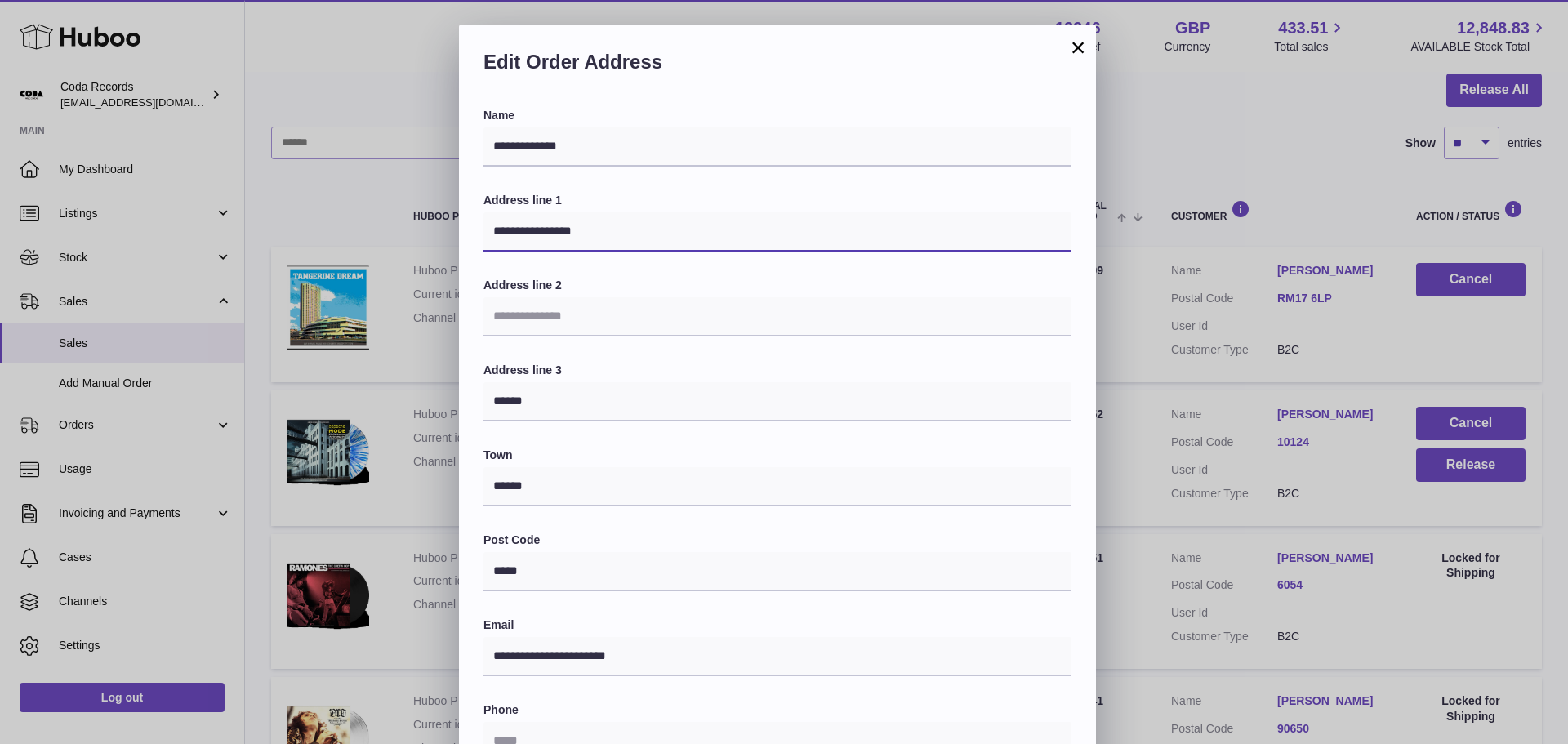
click at [635, 240] on input "**********" at bounding box center [777, 232] width 588 height 39
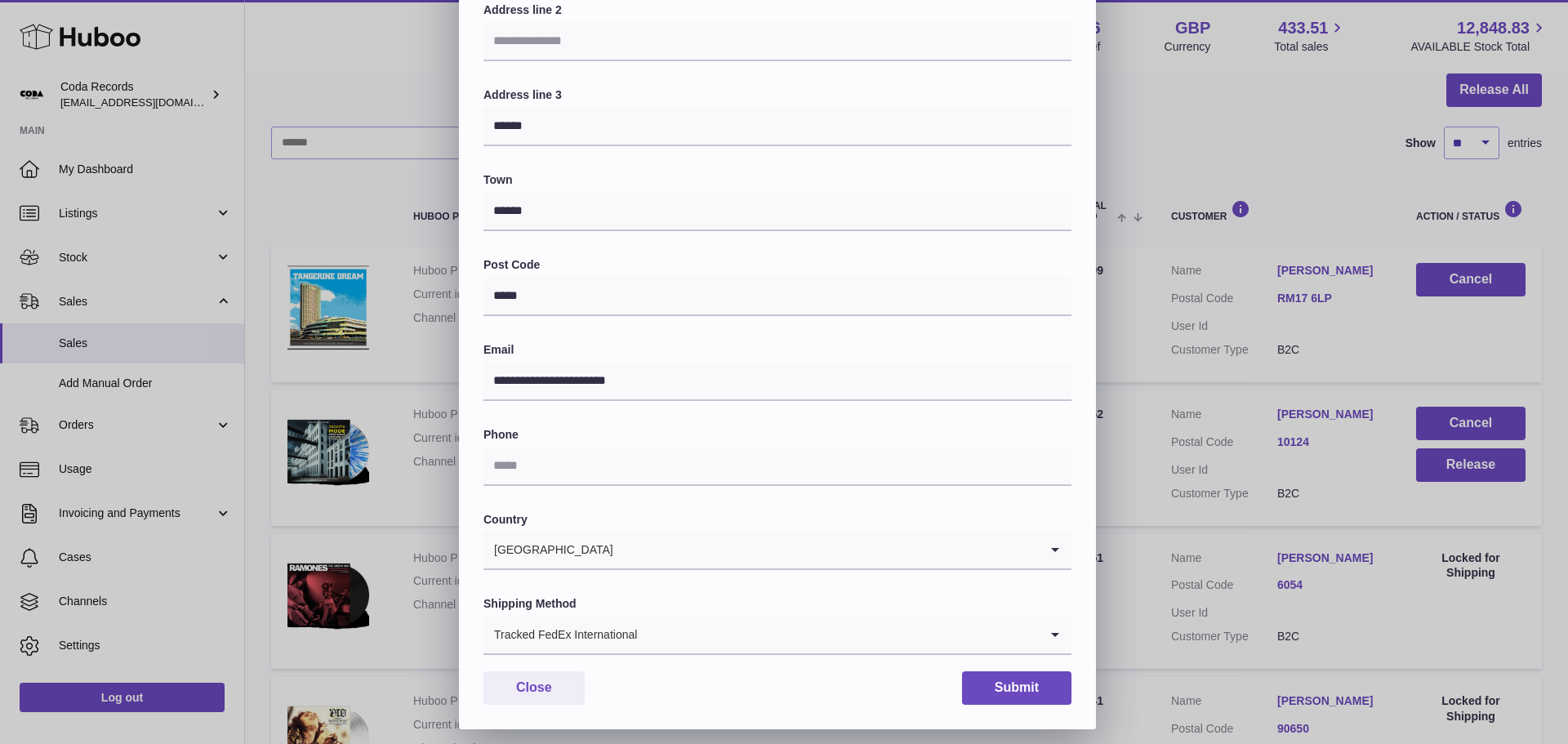
scroll to position [286, 0]
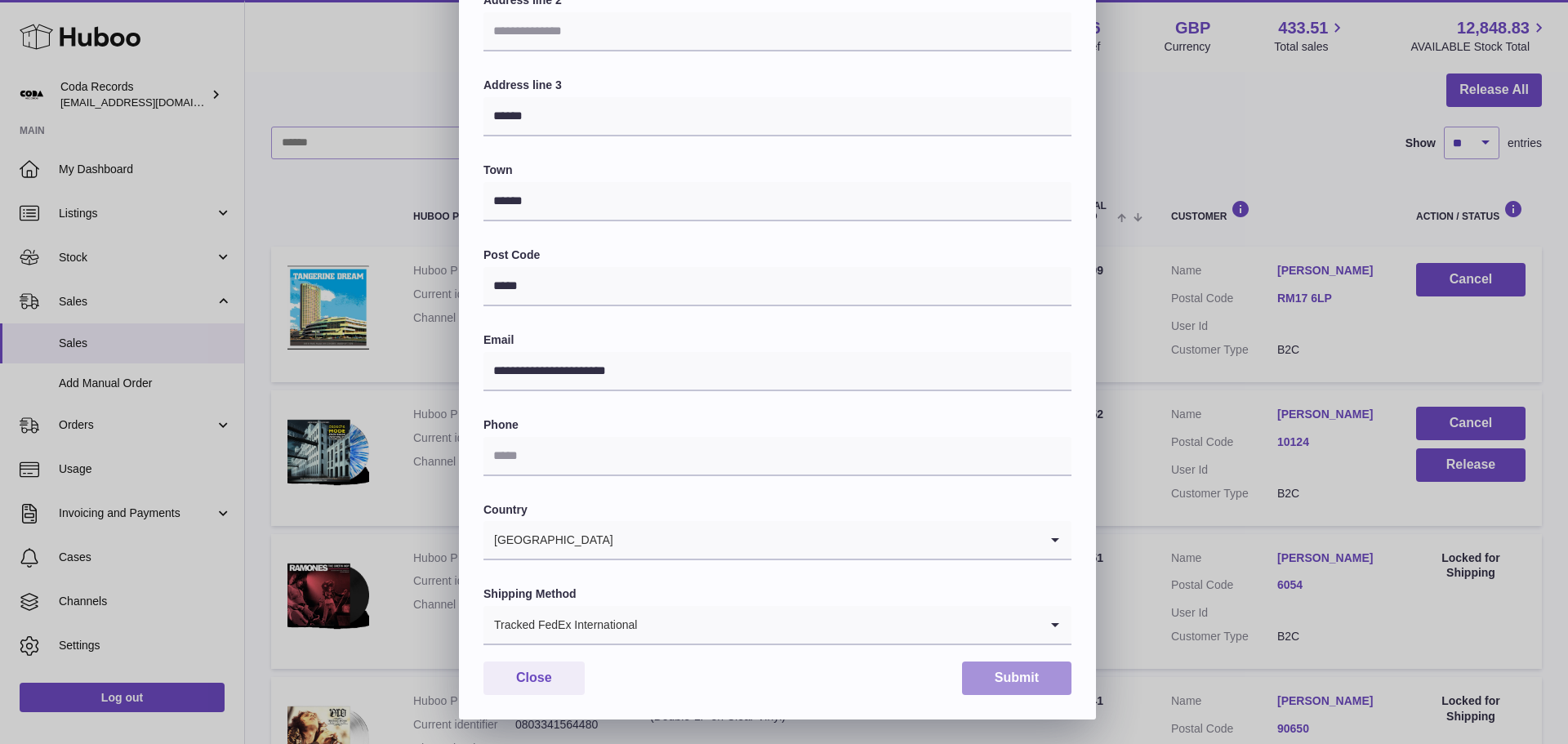
type input "**********"
click at [1040, 687] on button "Submit" at bounding box center [1017, 679] width 109 height 34
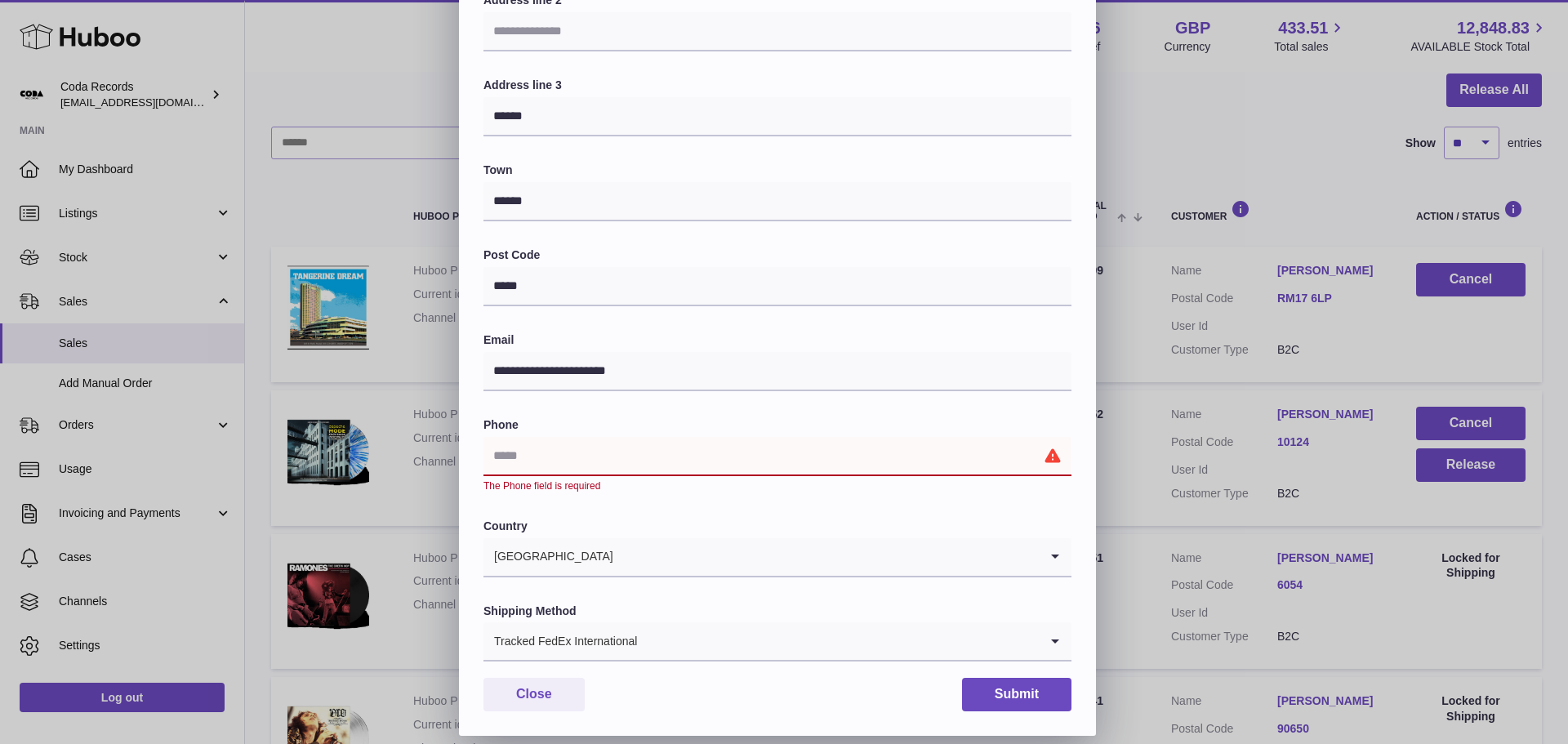
click at [681, 453] on input "text" at bounding box center [777, 456] width 588 height 39
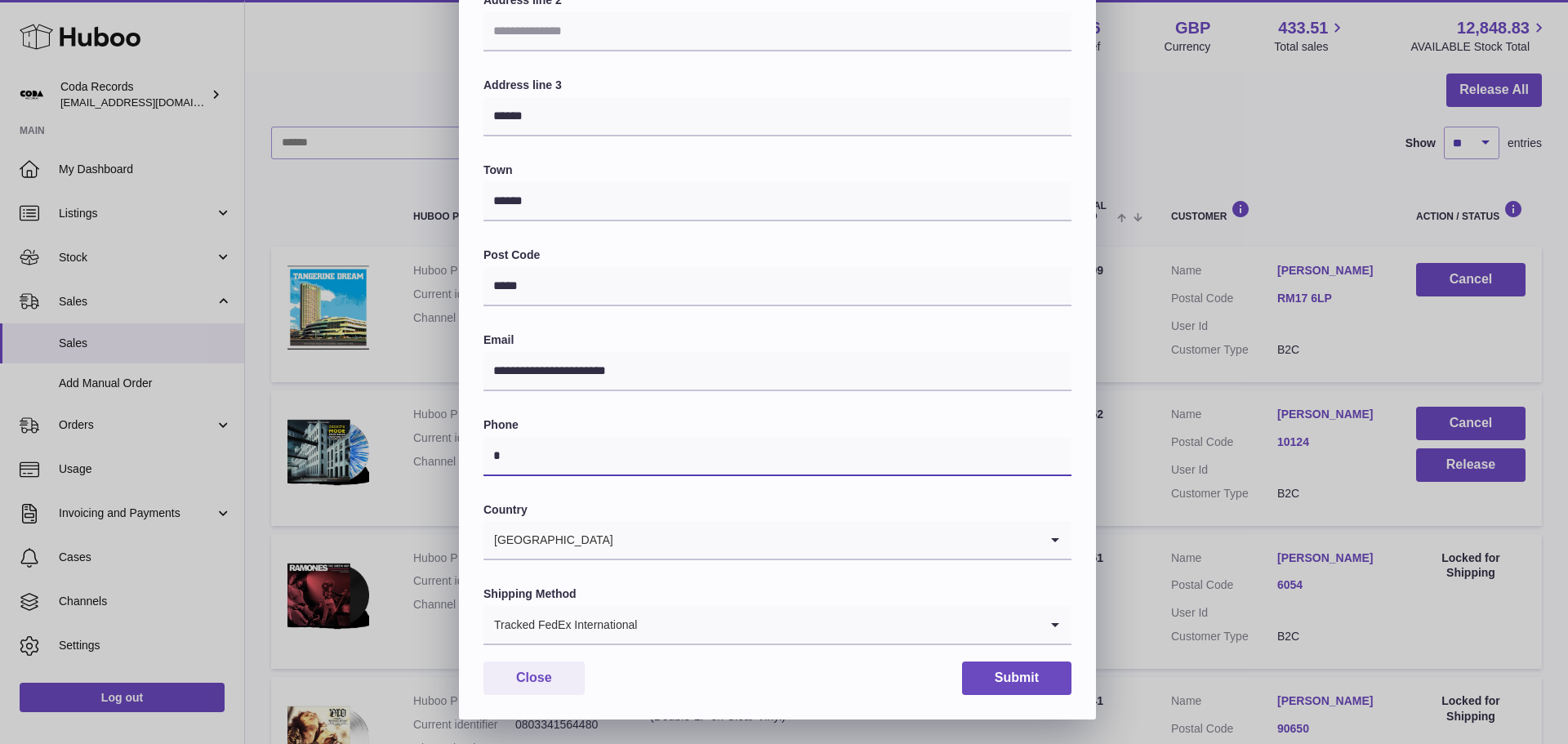
type input "*"
click at [716, 417] on label "Phone" at bounding box center [777, 425] width 588 height 15
click at [1031, 689] on button "Submit" at bounding box center [1017, 679] width 109 height 34
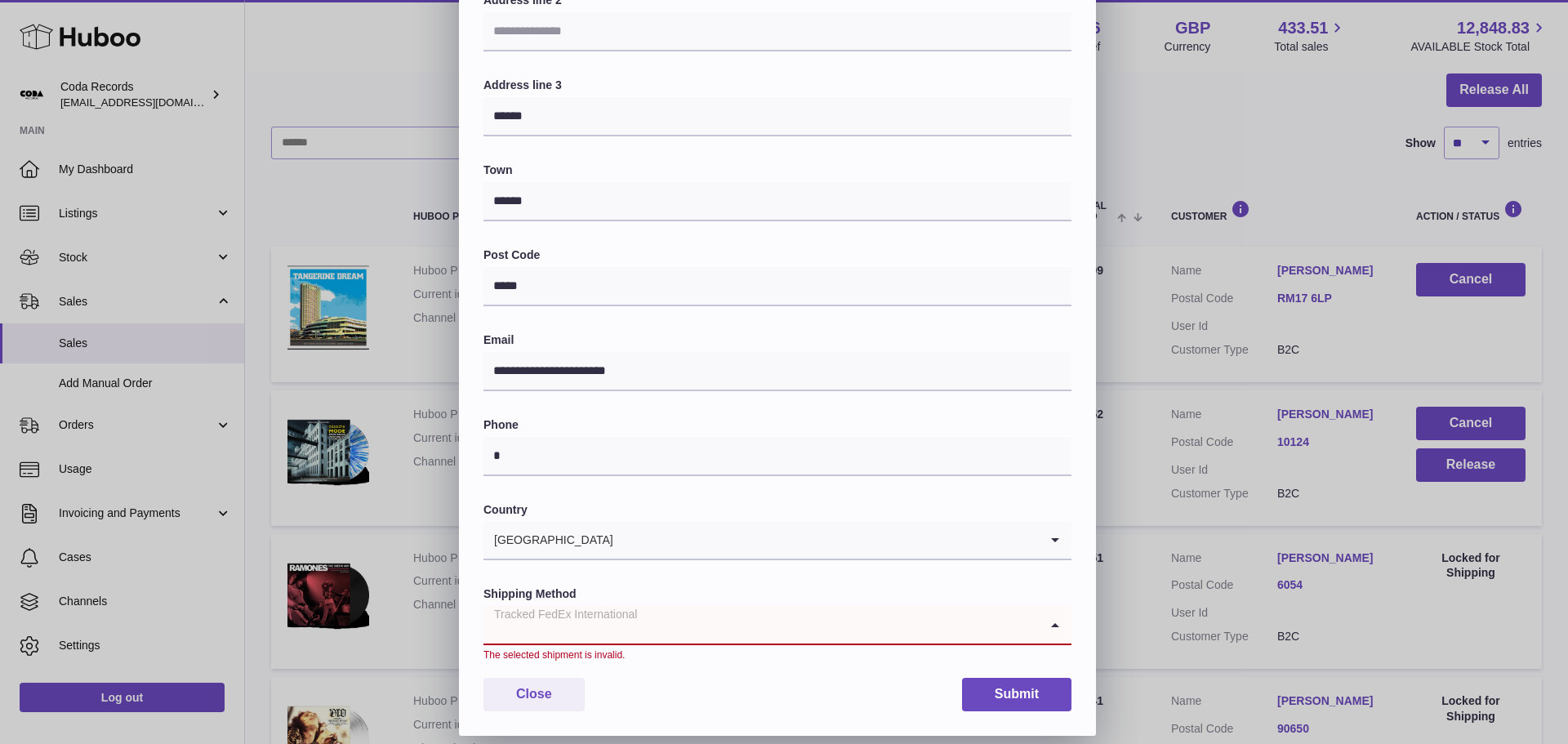
click at [741, 626] on input "Search for option" at bounding box center [761, 625] width 556 height 38
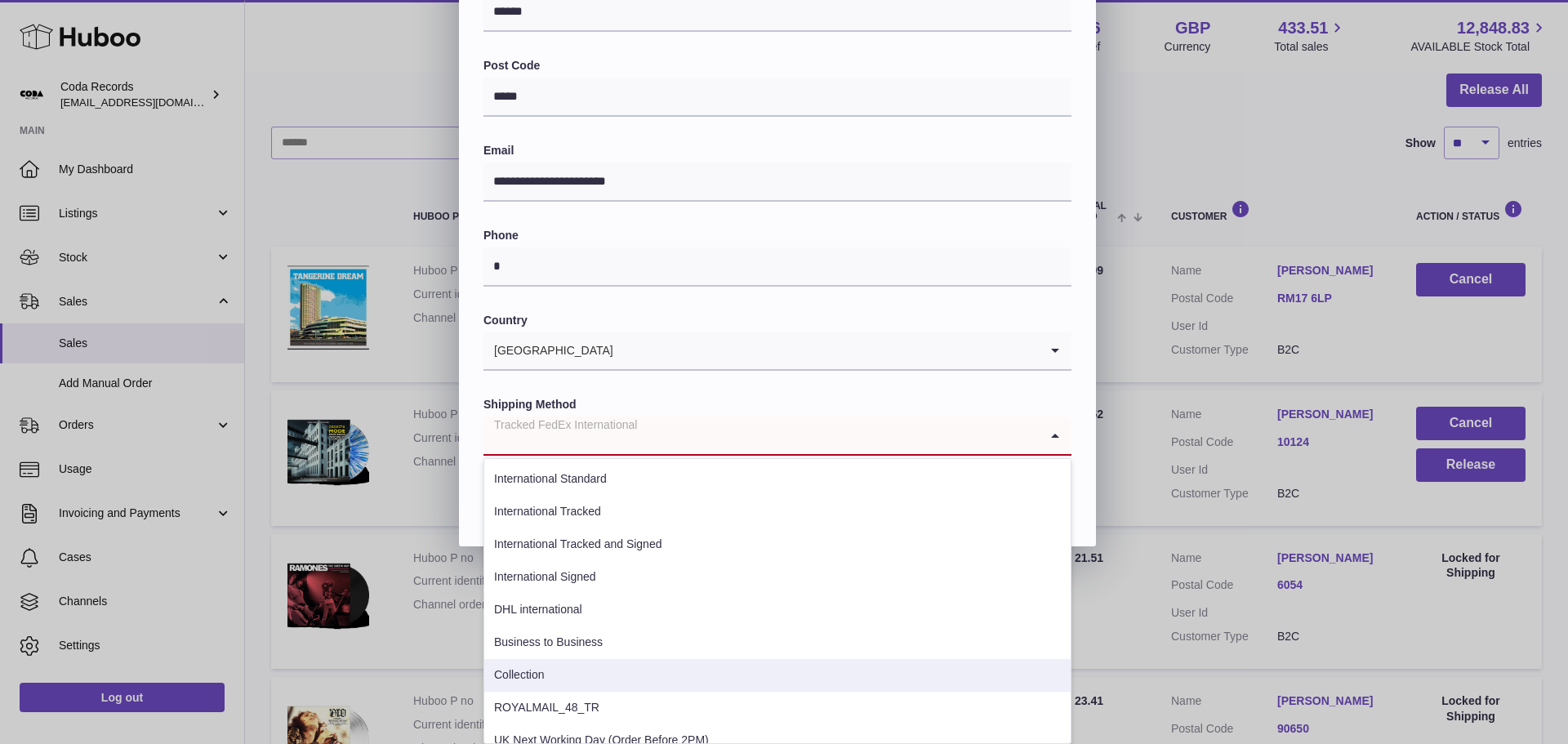
scroll to position [393, 0]
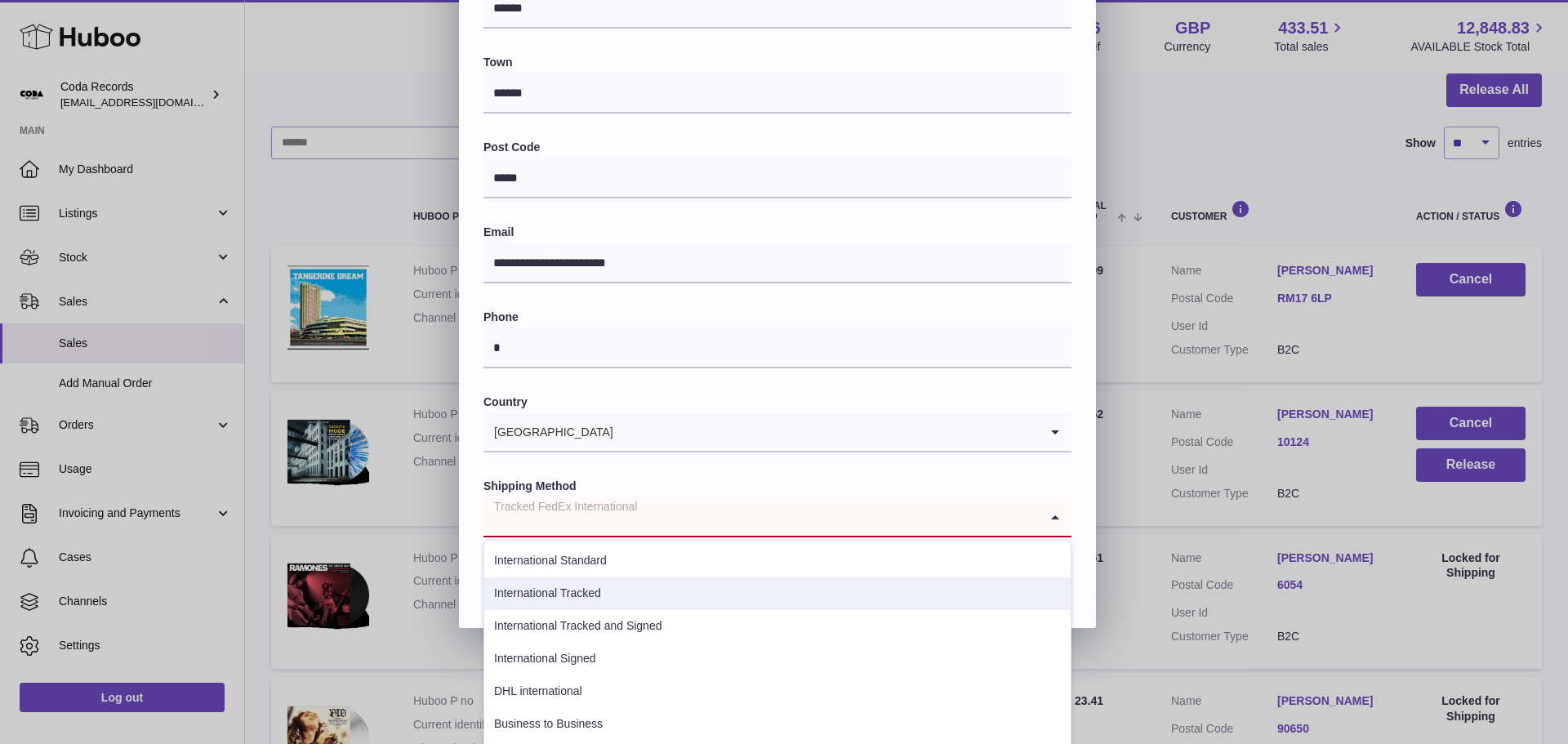
click at [690, 586] on li "International Tracked" at bounding box center [777, 594] width 587 height 33
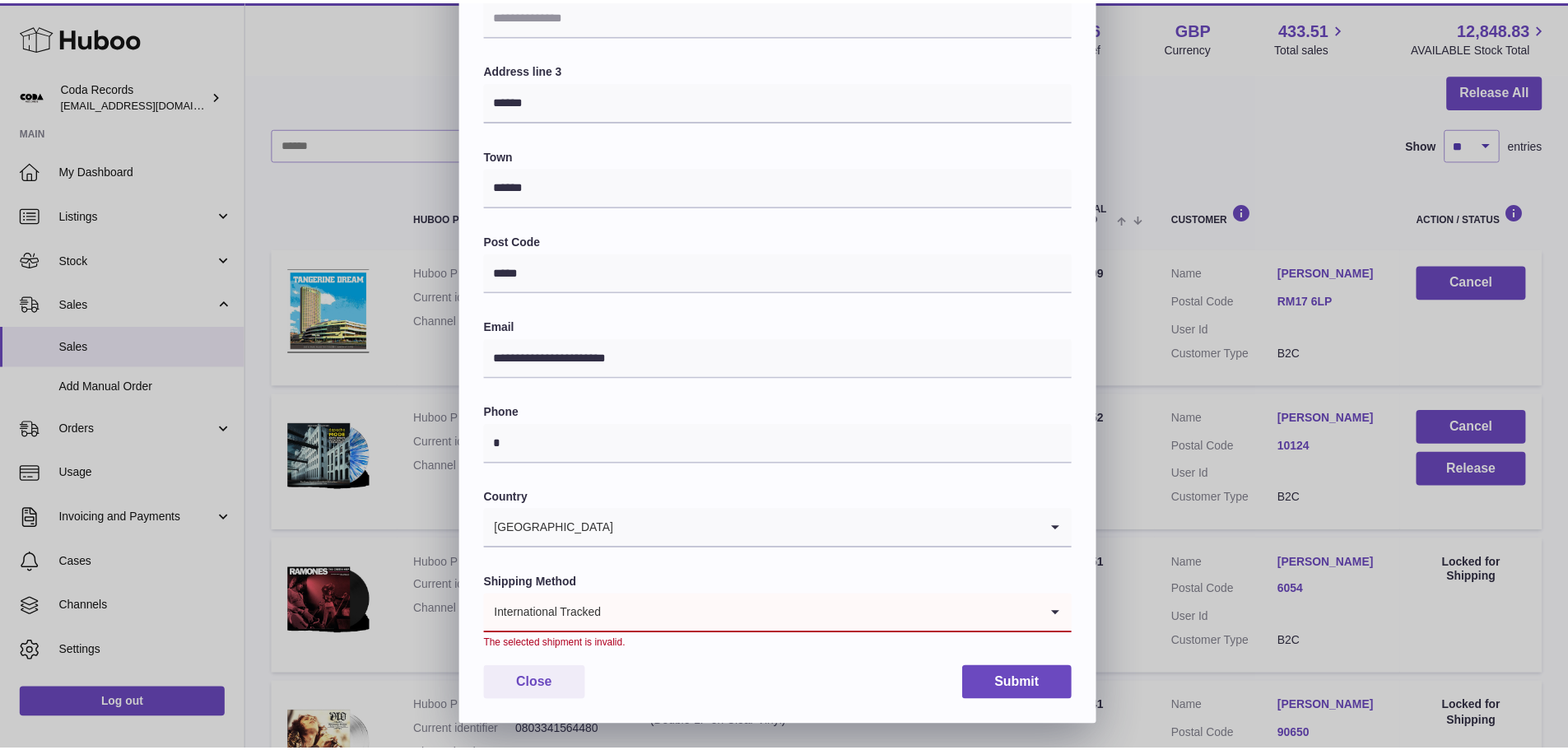
scroll to position [304, 0]
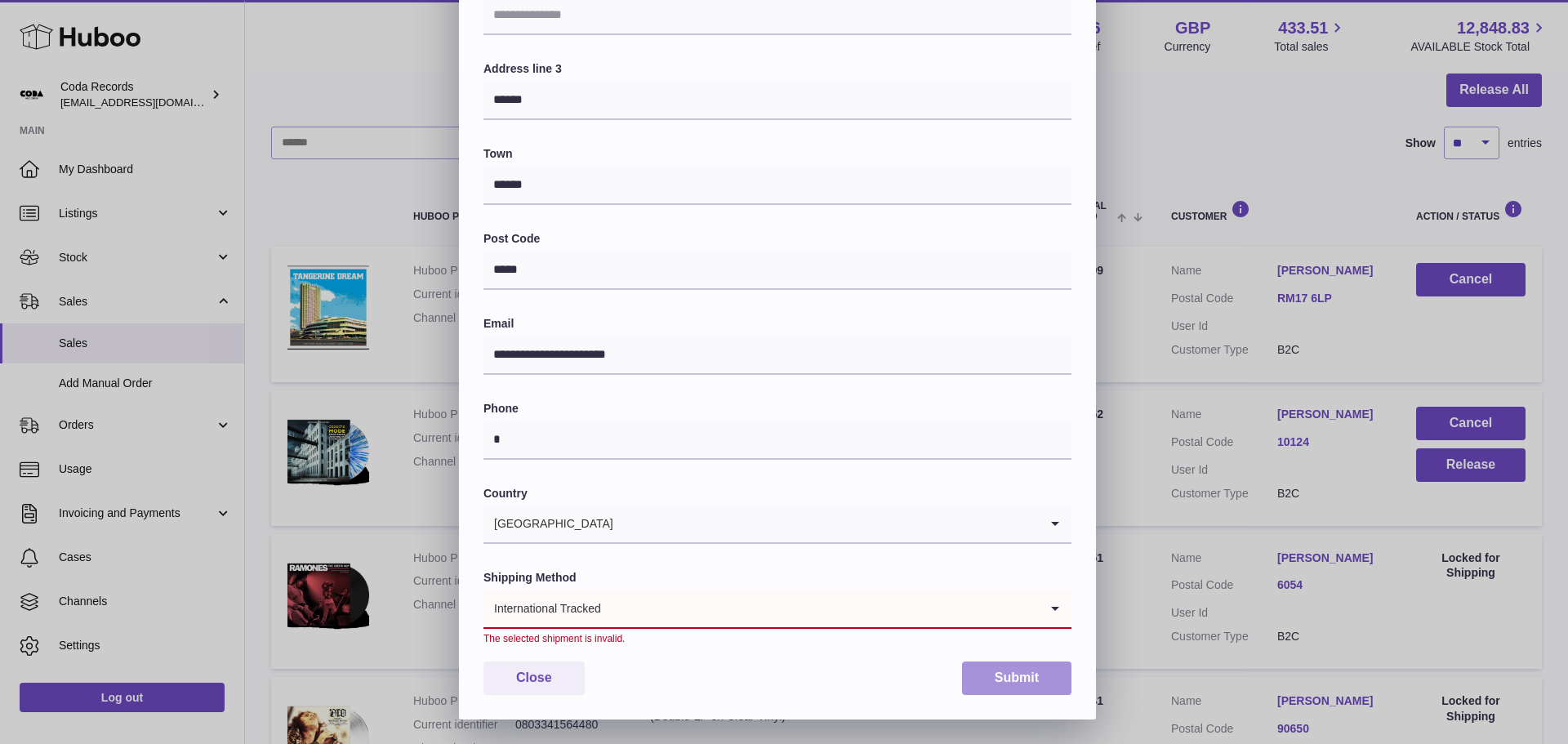
click at [985, 684] on button "Submit" at bounding box center [1017, 679] width 109 height 34
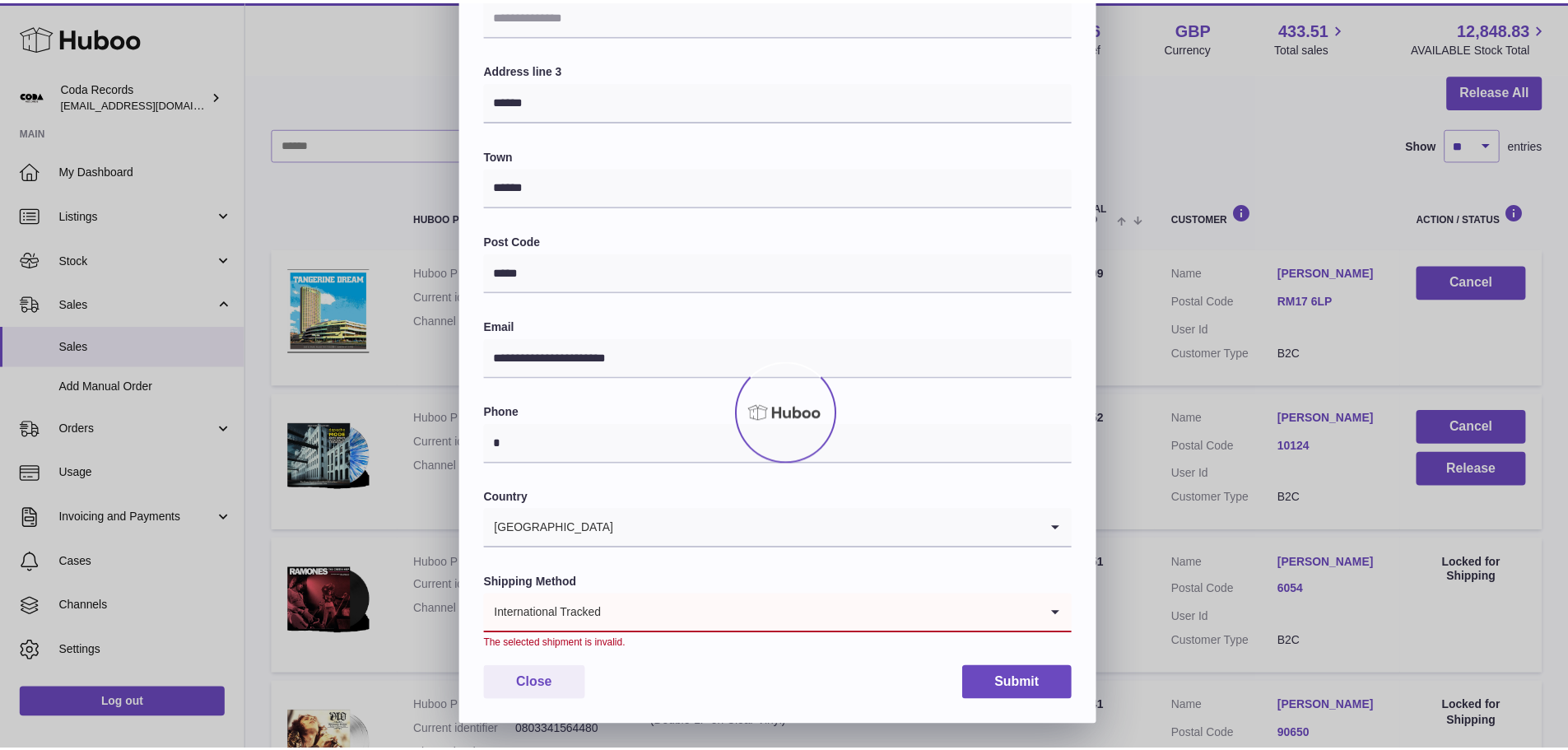
scroll to position [0, 0]
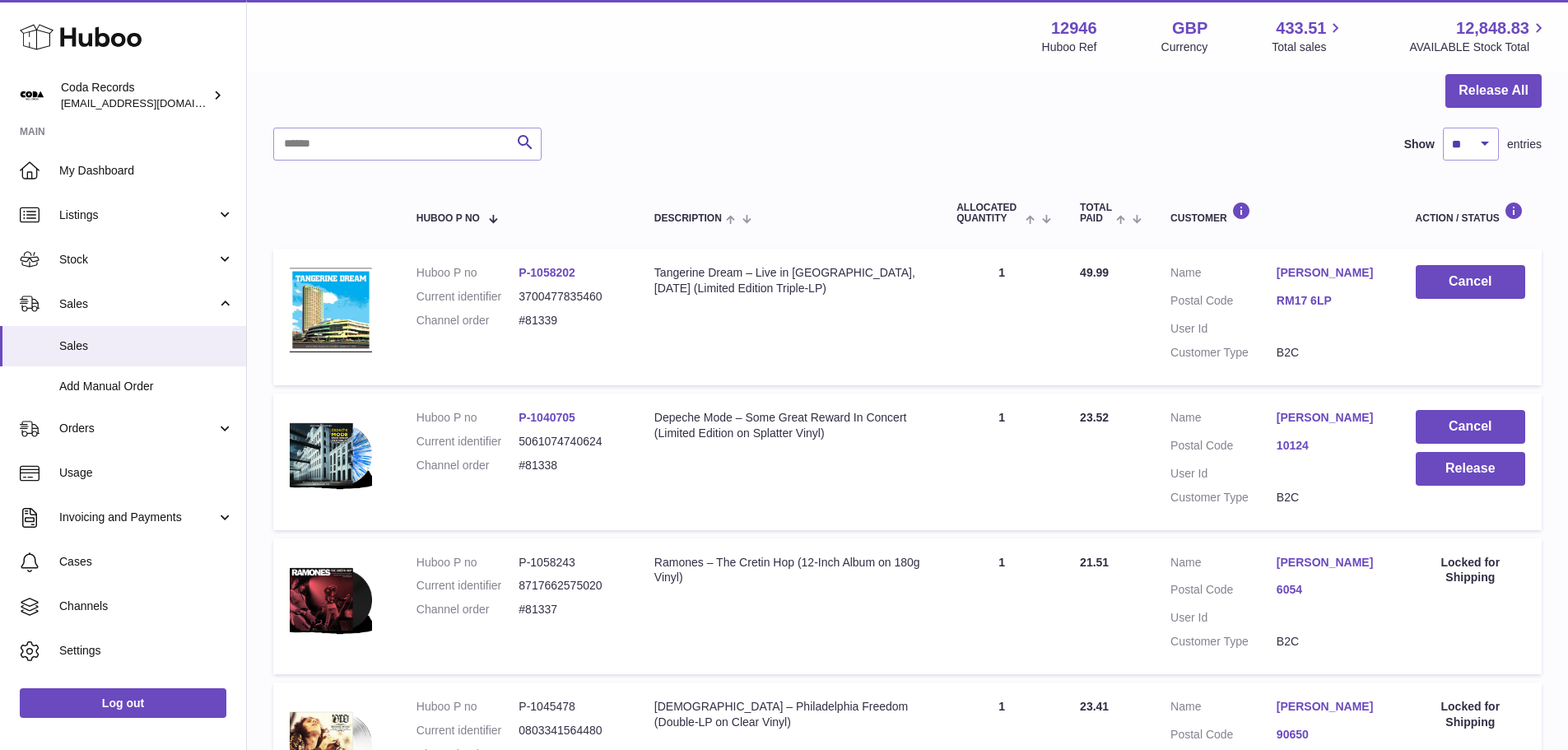
click at [940, 468] on td "Quantity Sold 1" at bounding box center [1002, 461] width 124 height 136
click at [94, 433] on span "Orders" at bounding box center [138, 428] width 157 height 15
click at [91, 467] on span "Orders" at bounding box center [146, 472] width 174 height 15
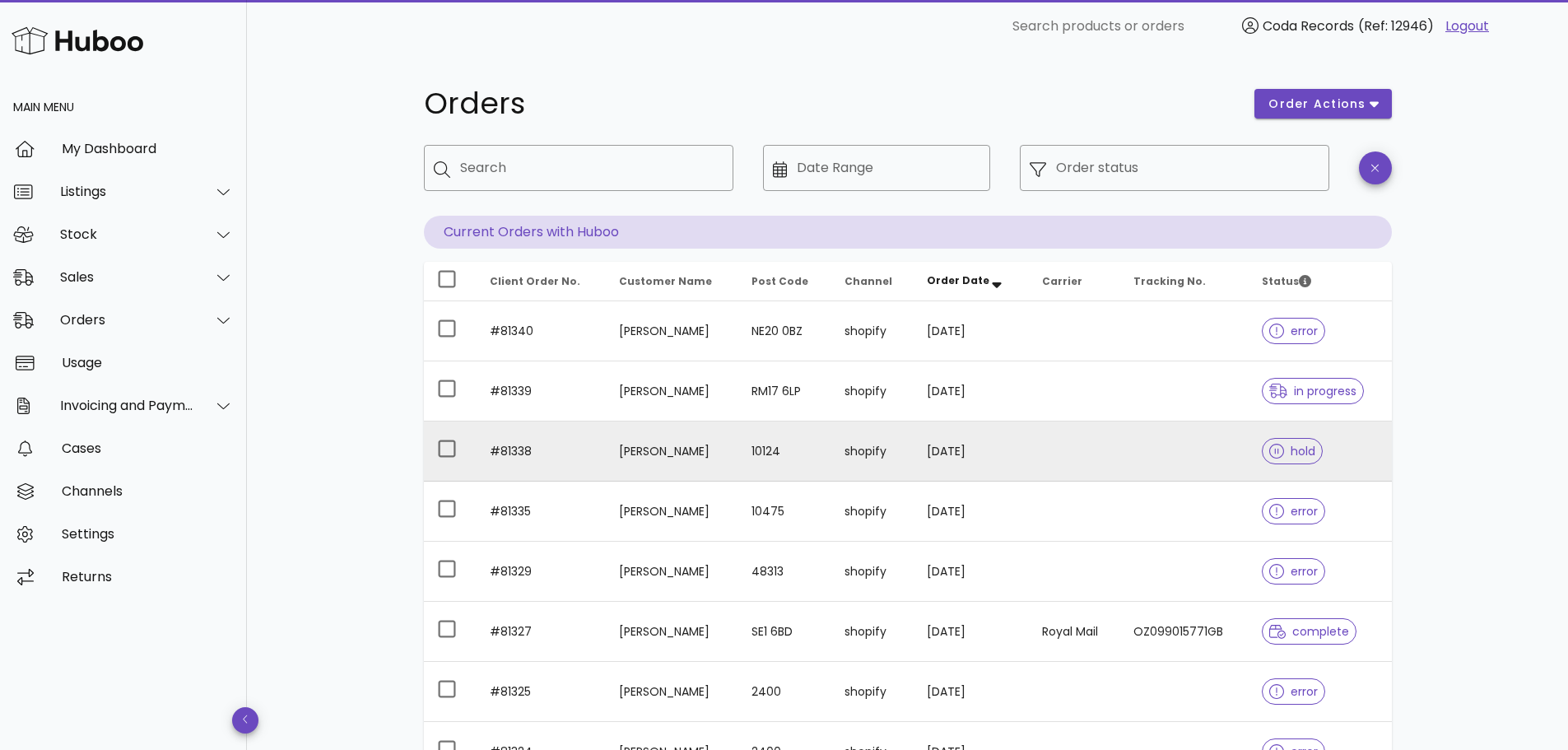
click at [658, 462] on td "[PERSON_NAME]" at bounding box center [672, 451] width 133 height 60
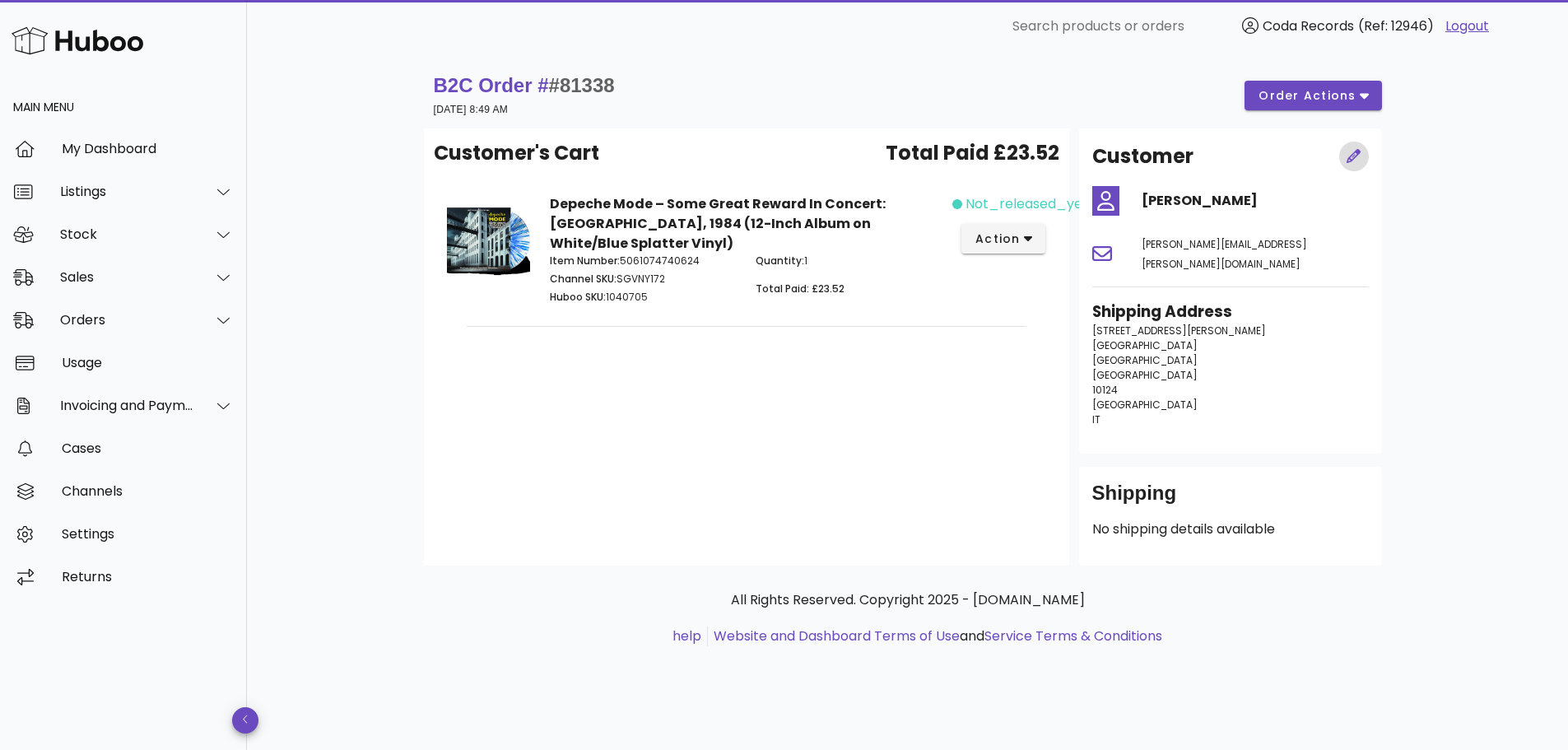
click at [1359, 152] on icon "button" at bounding box center [1354, 156] width 14 height 14
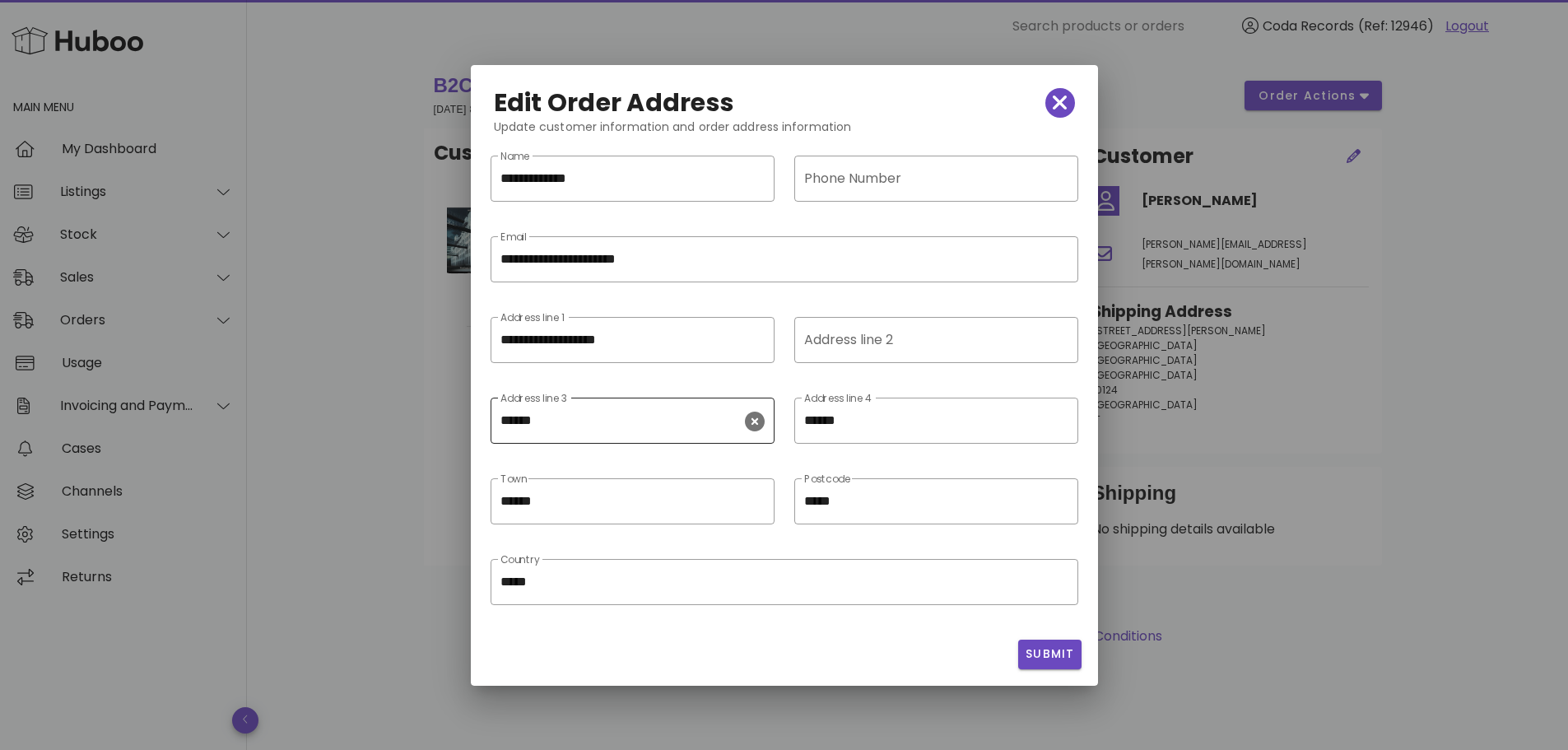
drag, startPoint x: 889, startPoint y: 417, endPoint x: 678, endPoint y: 426, distance: 211.2
click at [678, 426] on div "​ Address line 3 ****** ​ Address line 4 ******" at bounding box center [784, 431] width 608 height 80
drag, startPoint x: 495, startPoint y: 416, endPoint x: 317, endPoint y: 414, distance: 178.0
click at [318, 414] on div "**********" at bounding box center [784, 375] width 1568 height 750
click at [1044, 652] on span "Submit" at bounding box center [1049, 654] width 50 height 17
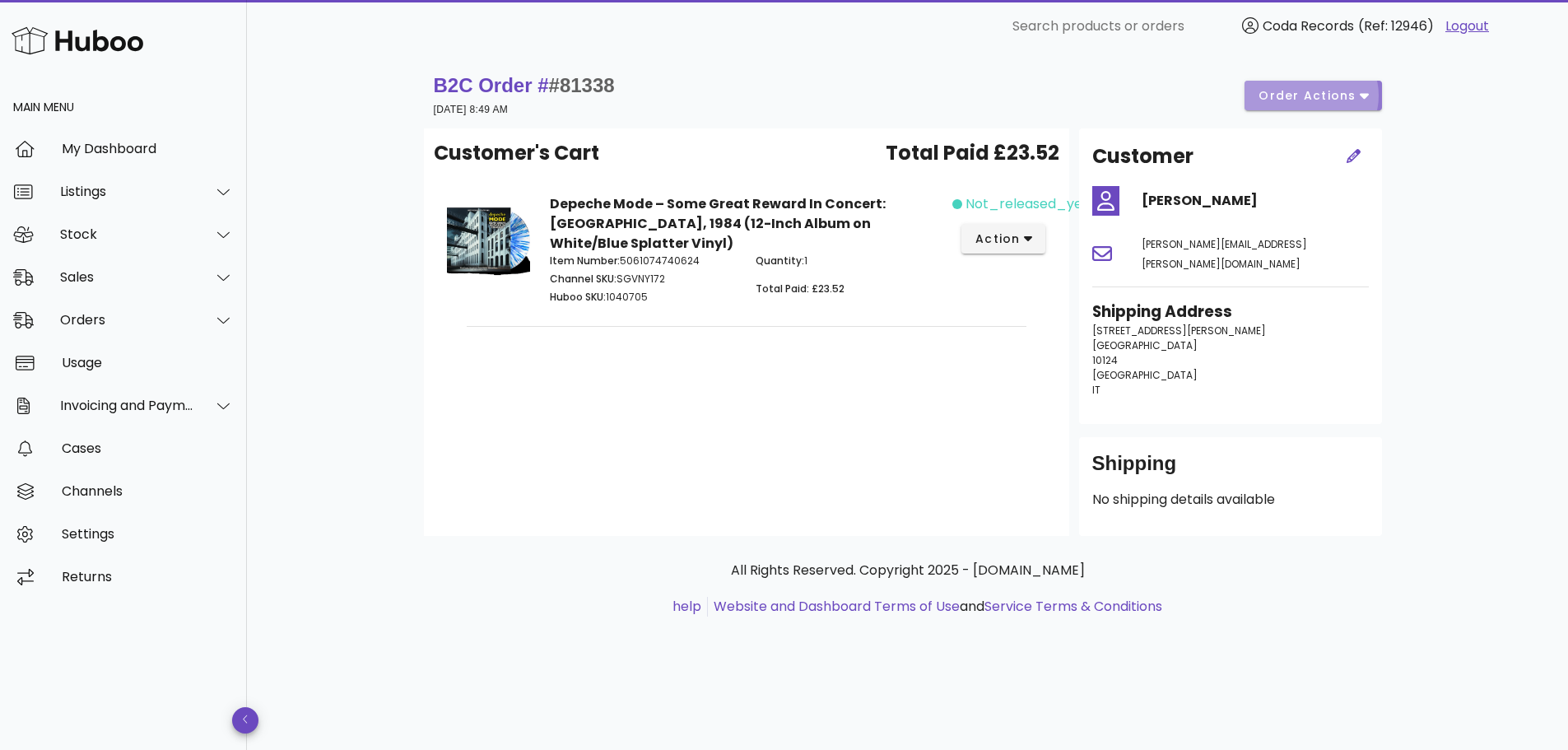
click at [1355, 106] on button "order actions" at bounding box center [1312, 95] width 136 height 30
click at [1474, 116] on div "B2C Order # #81338 22 September 2025 at 8:49 AM order actions Customer's Cart T…" at bounding box center [907, 401] width 1321 height 698
click at [52, 264] on div "Sales" at bounding box center [124, 278] width 247 height 43
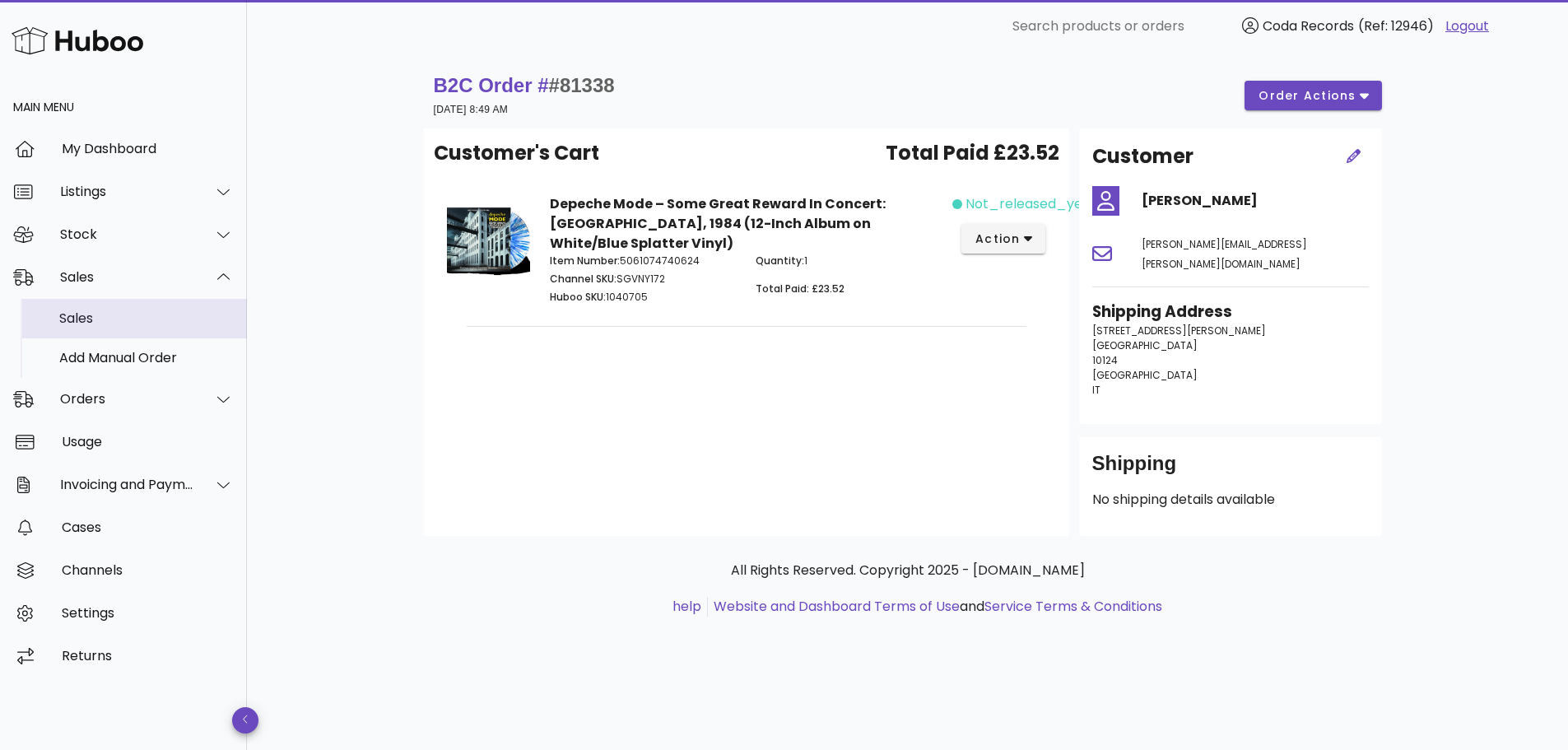
click at [70, 314] on div "Sales" at bounding box center [146, 318] width 174 height 15
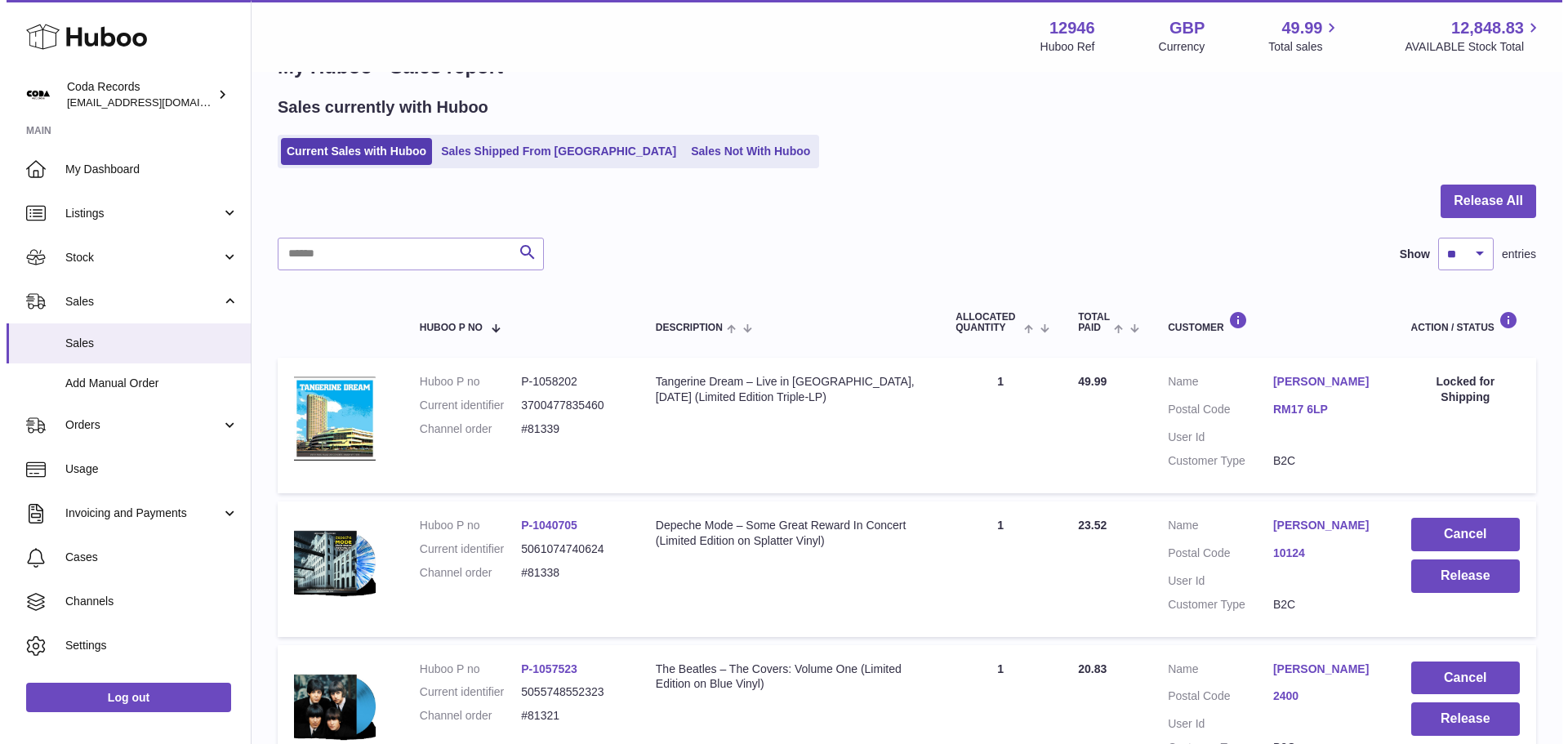
scroll to position [81, 0]
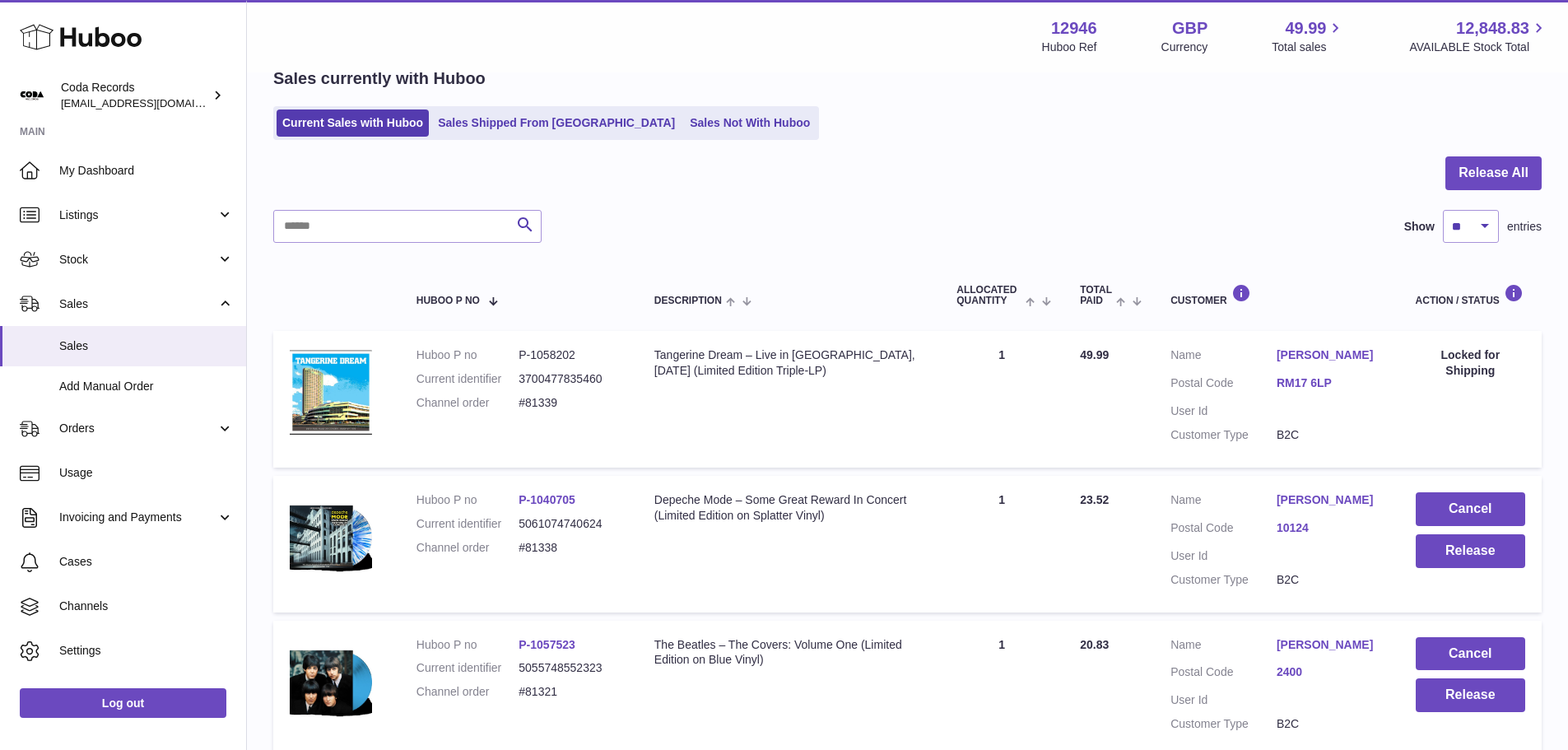
click at [1288, 498] on link "[PERSON_NAME]" at bounding box center [1329, 500] width 106 height 15
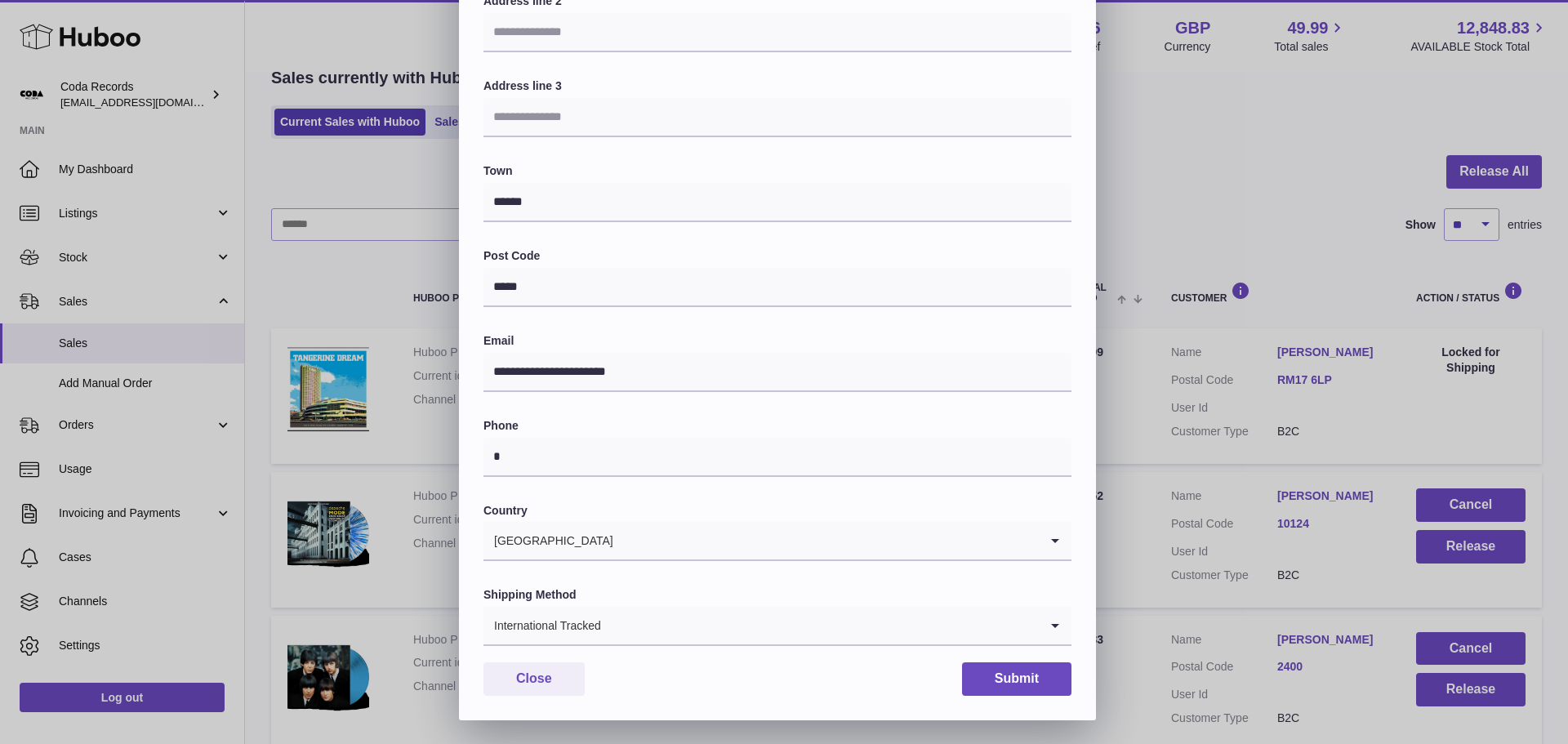
scroll to position [286, 0]
click at [1063, 625] on icon "Search for option" at bounding box center [1054, 625] width 33 height 38
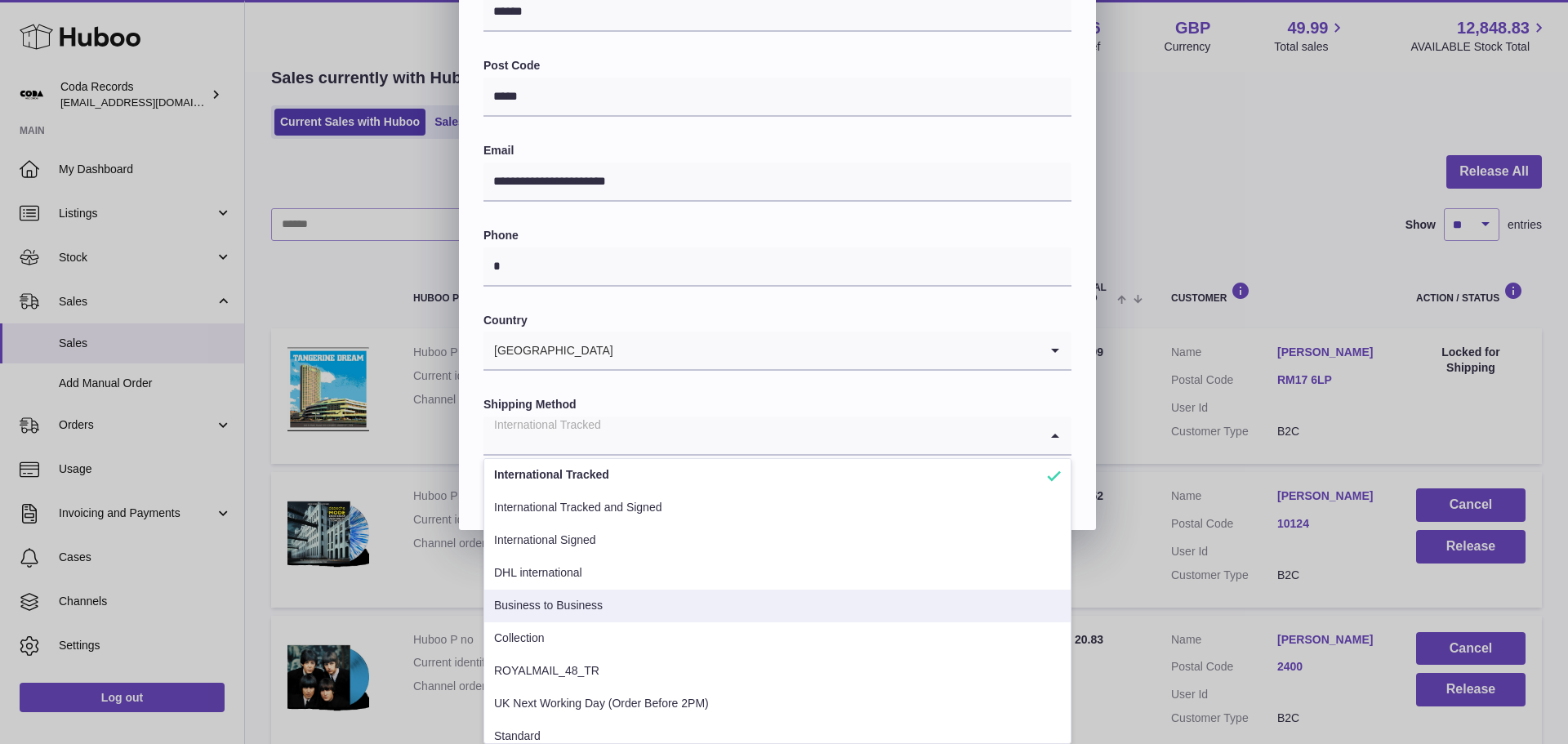
scroll to position [0, 0]
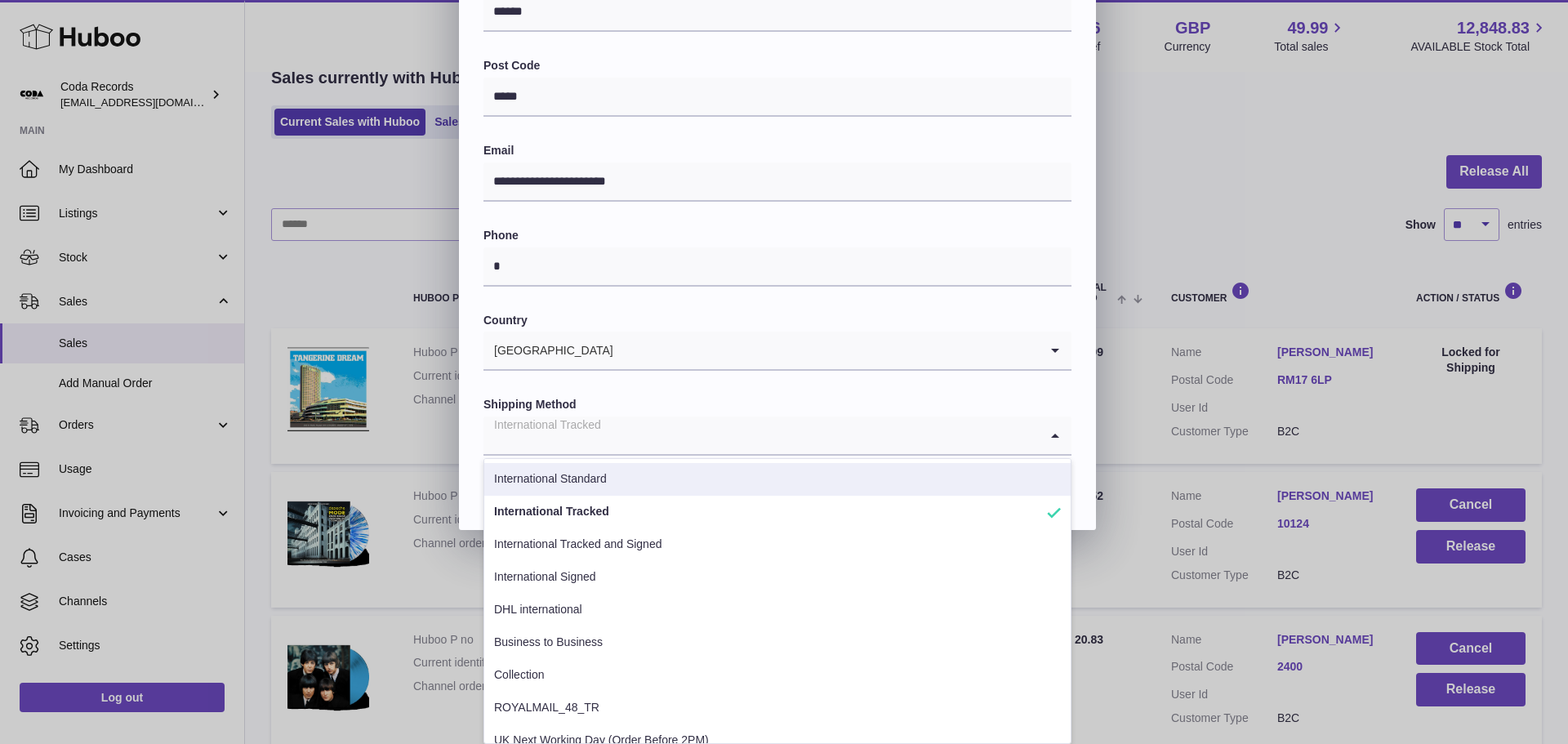
click at [1089, 425] on div "**********" at bounding box center [777, 81] width 637 height 897
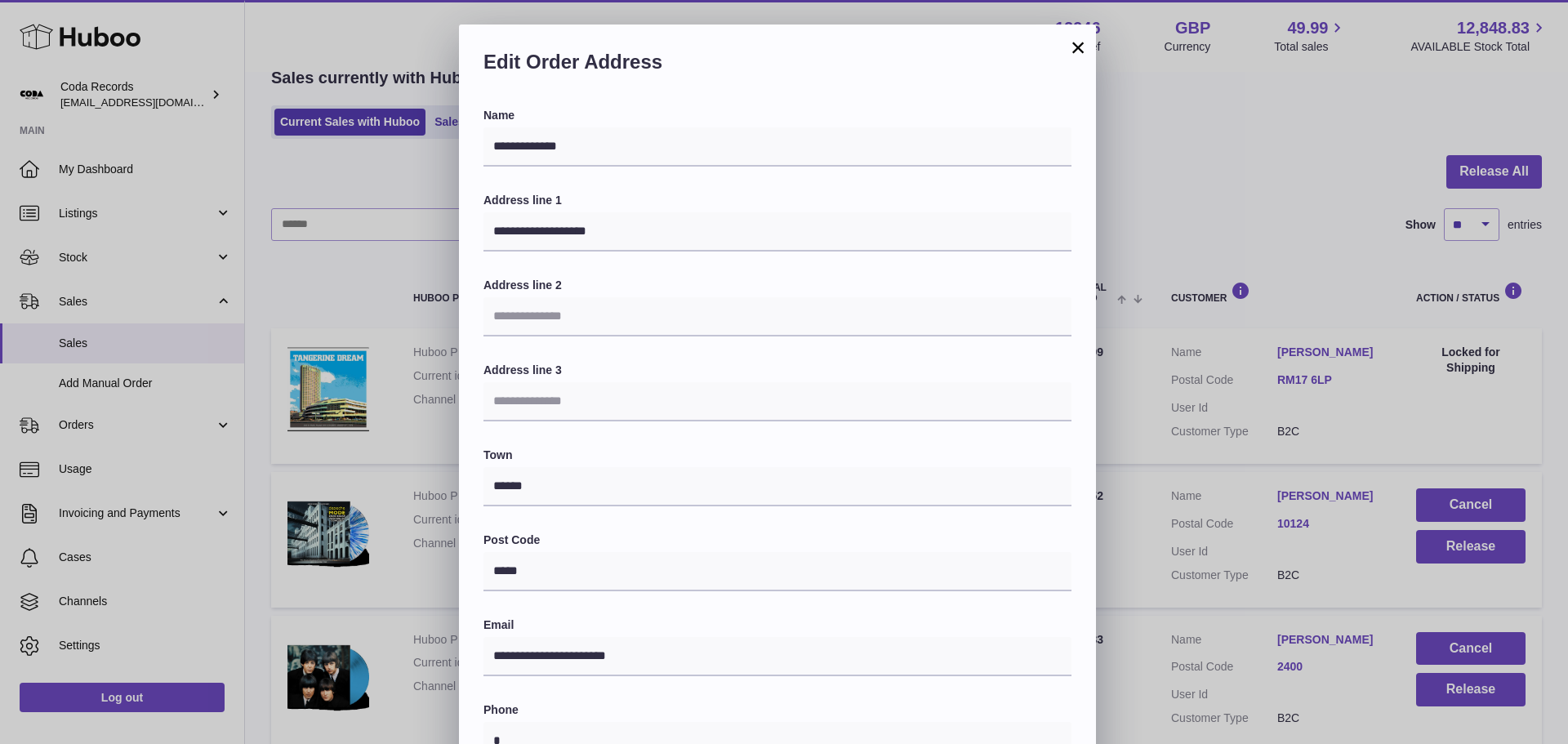
click at [1076, 46] on button "×" at bounding box center [1077, 47] width 19 height 19
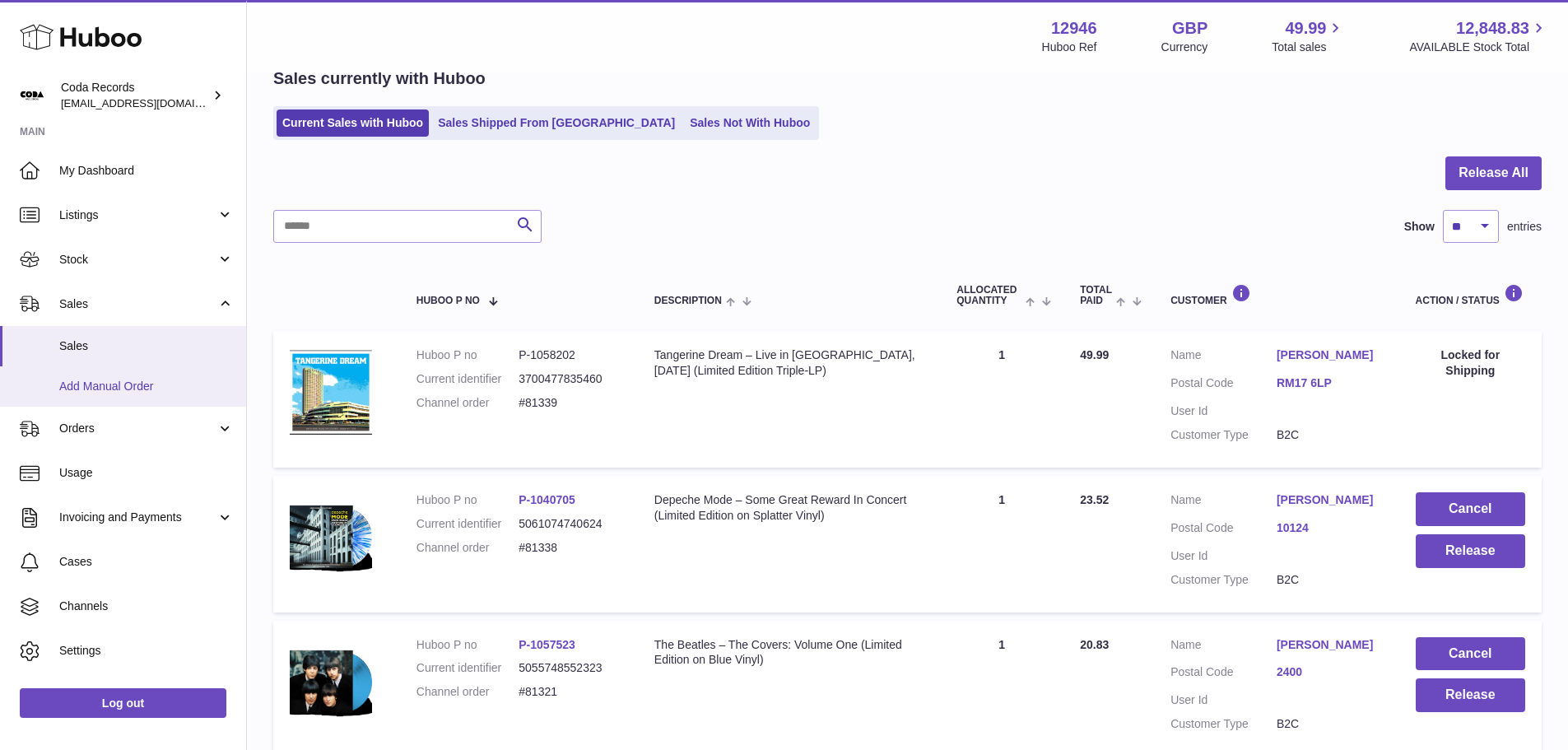
click at [157, 384] on span "Add Manual Order" at bounding box center [146, 387] width 174 height 15
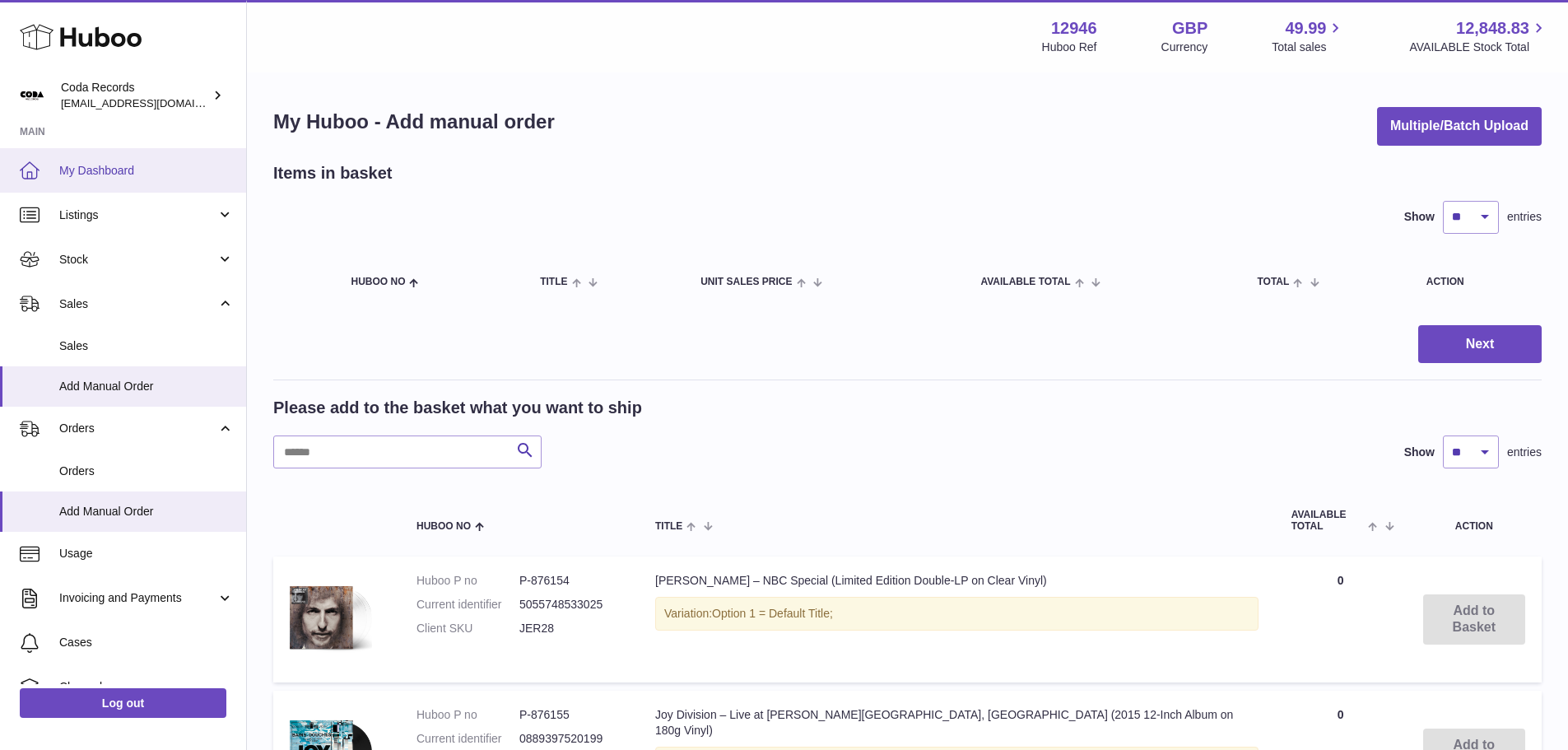
click at [97, 168] on span "My Dashboard" at bounding box center [146, 171] width 174 height 15
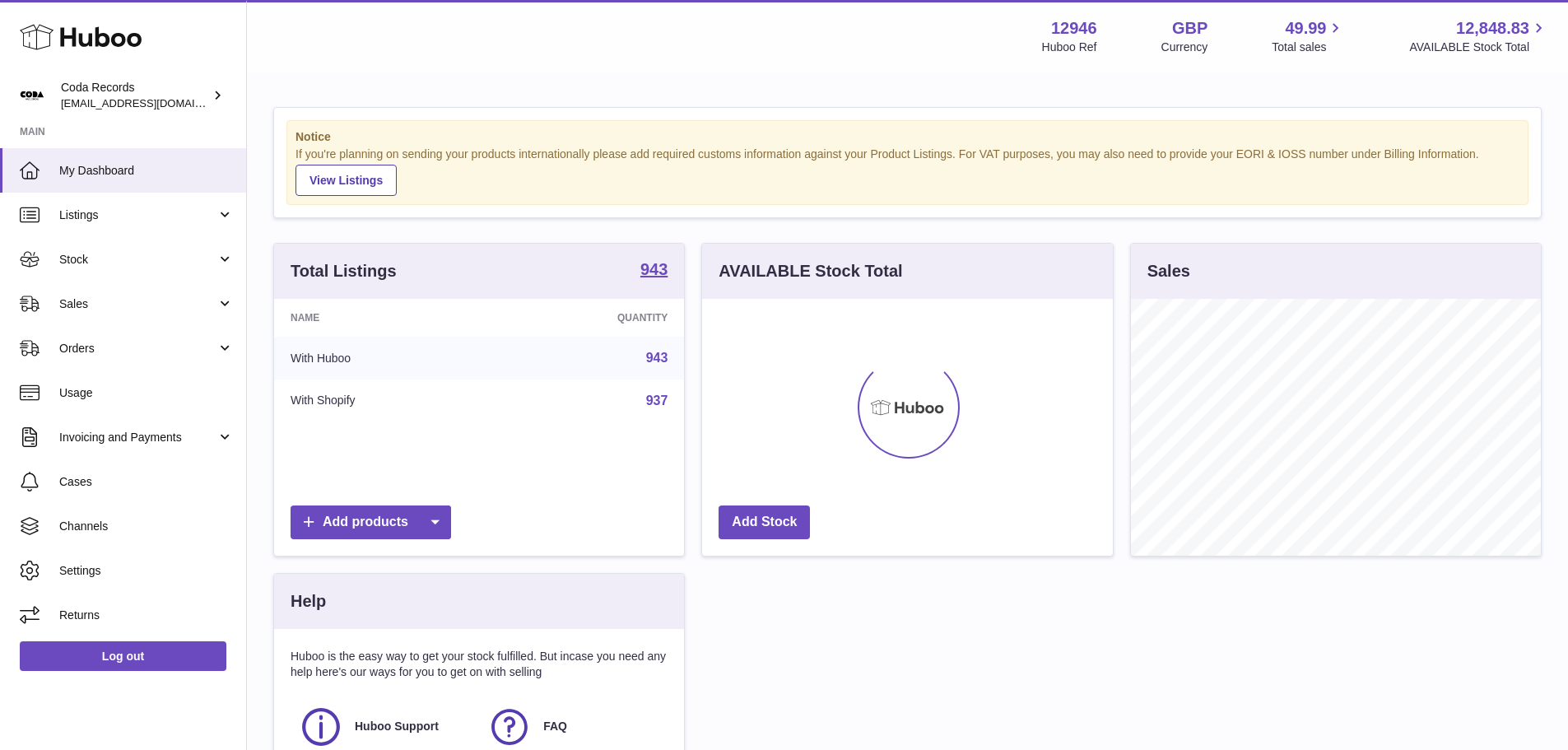
scroll to position [257, 410]
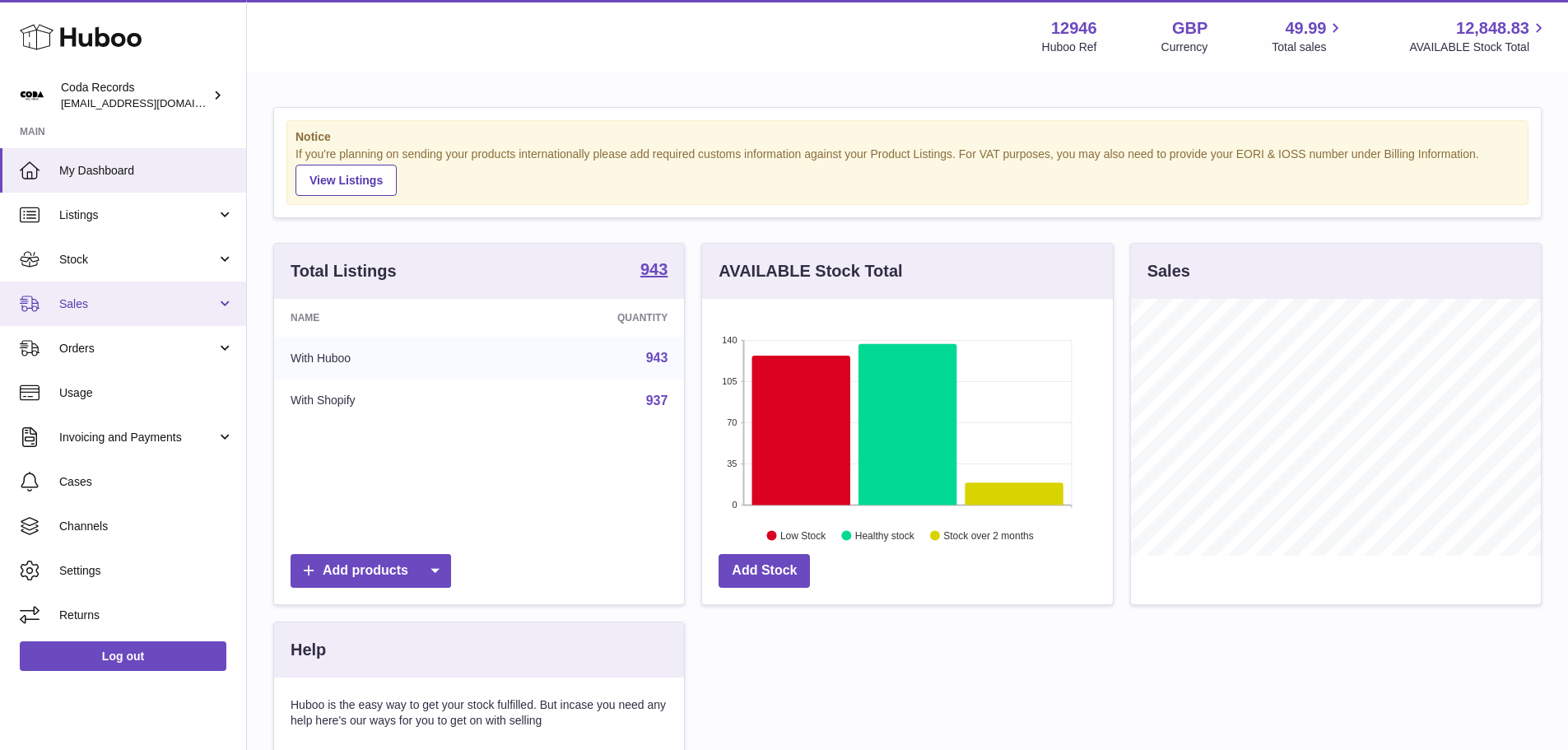
click at [131, 312] on span "Sales" at bounding box center [138, 304] width 157 height 15
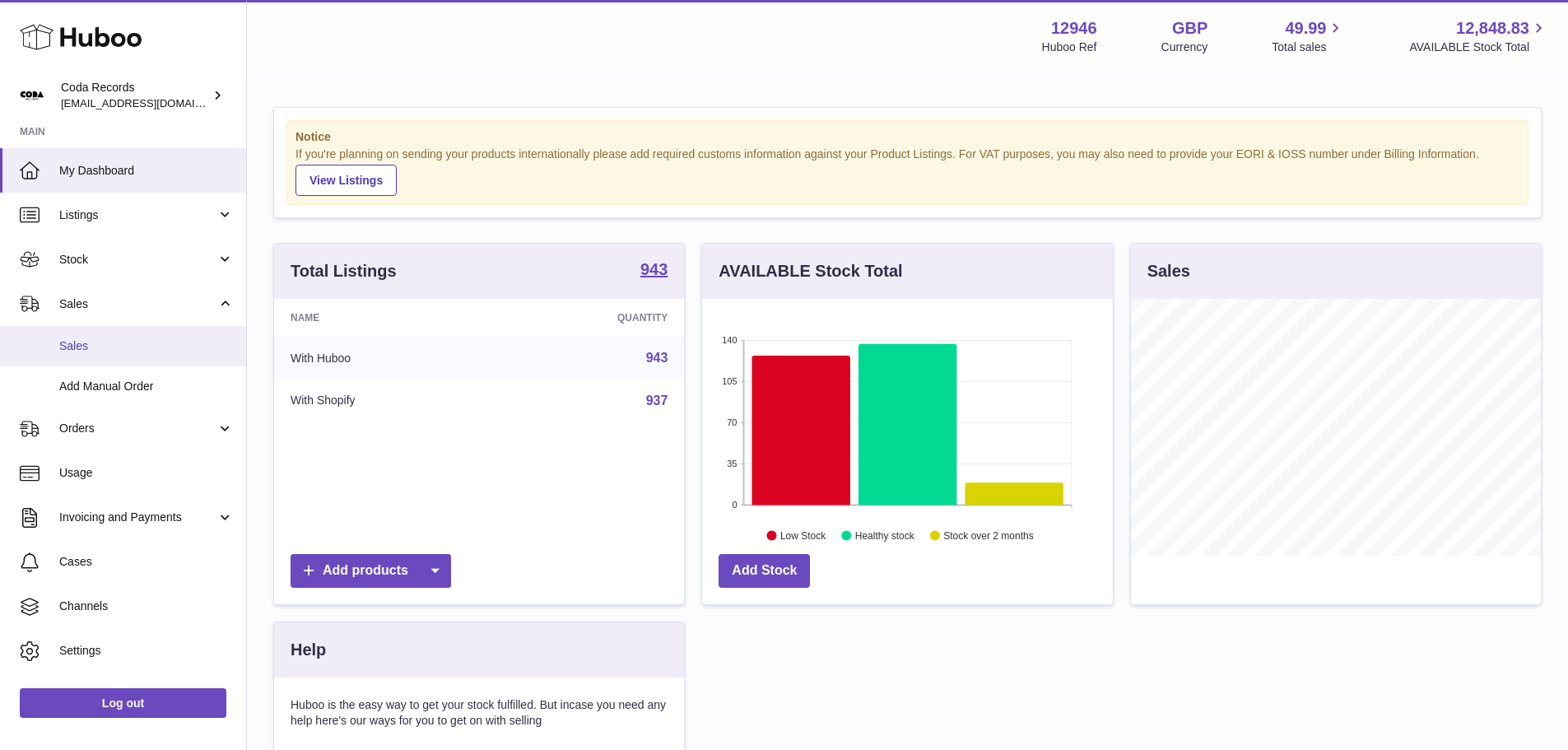
drag, startPoint x: 123, startPoint y: 338, endPoint x: 136, endPoint y: 341, distance: 13.3
click at [123, 339] on span "Sales" at bounding box center [146, 346] width 174 height 15
